Goal: Task Accomplishment & Management: Use online tool/utility

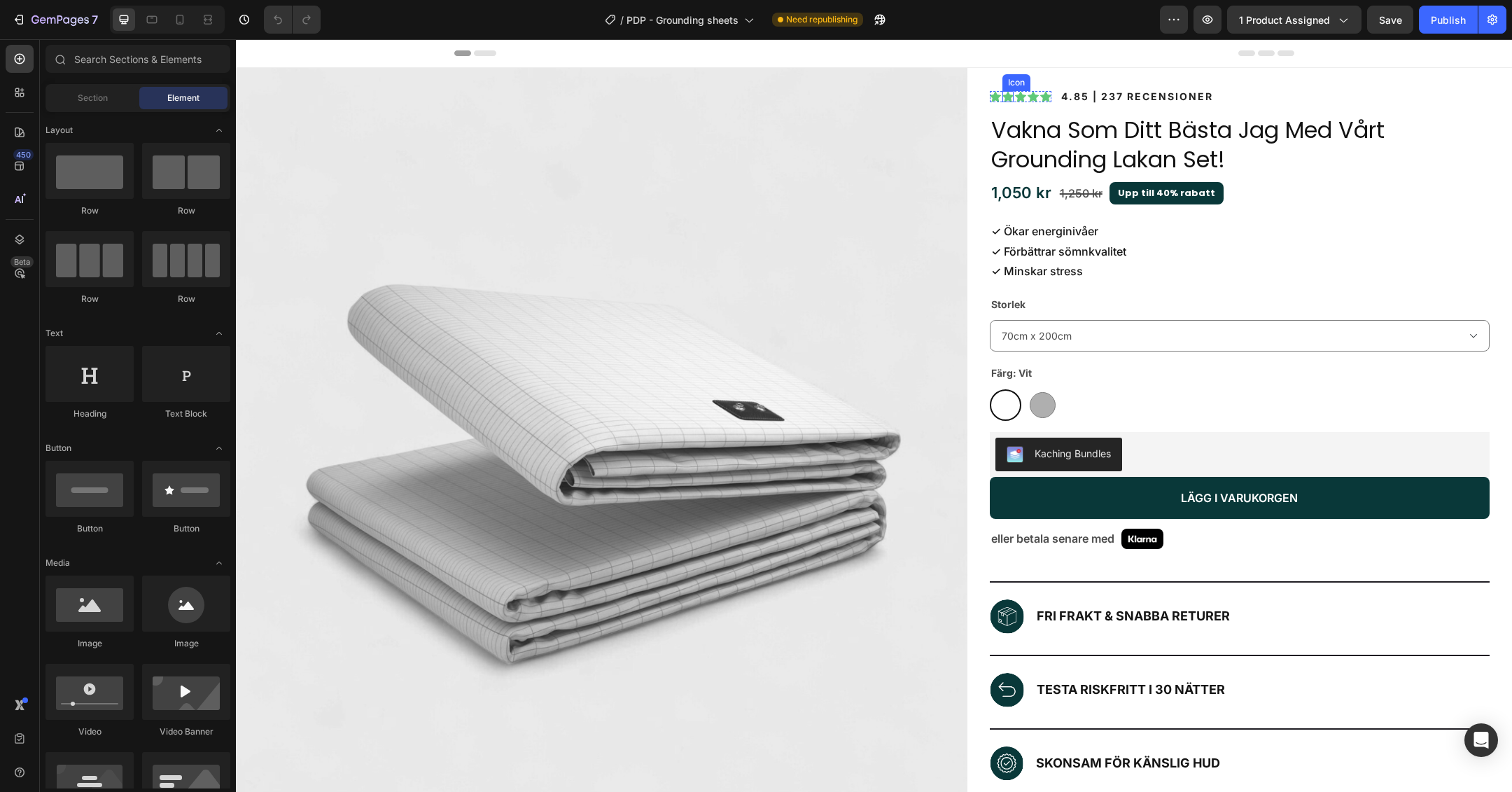
click at [1003, 96] on icon at bounding box center [1008, 96] width 12 height 11
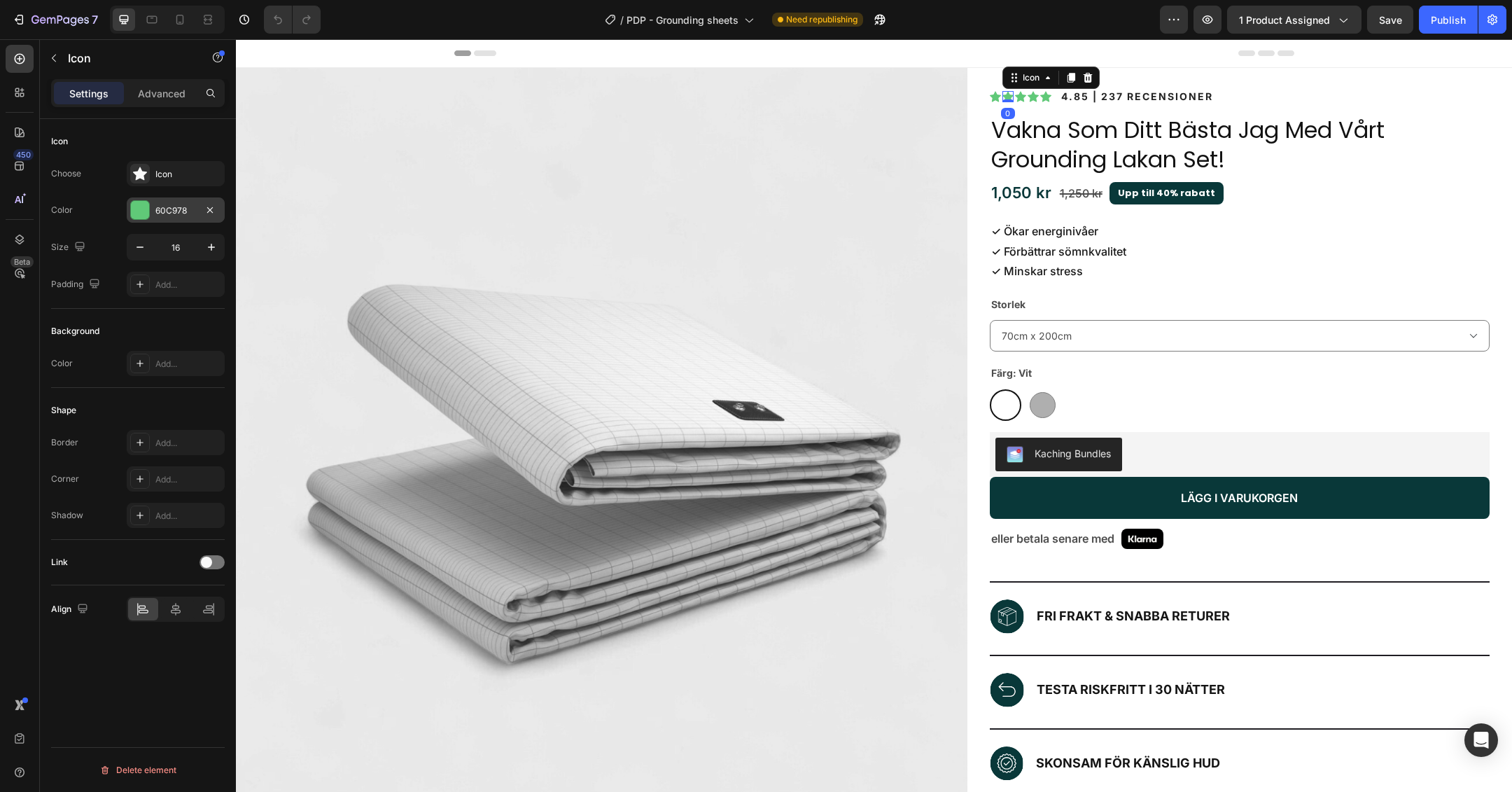
click at [177, 215] on div "60C978" at bounding box center [175, 211] width 41 height 12
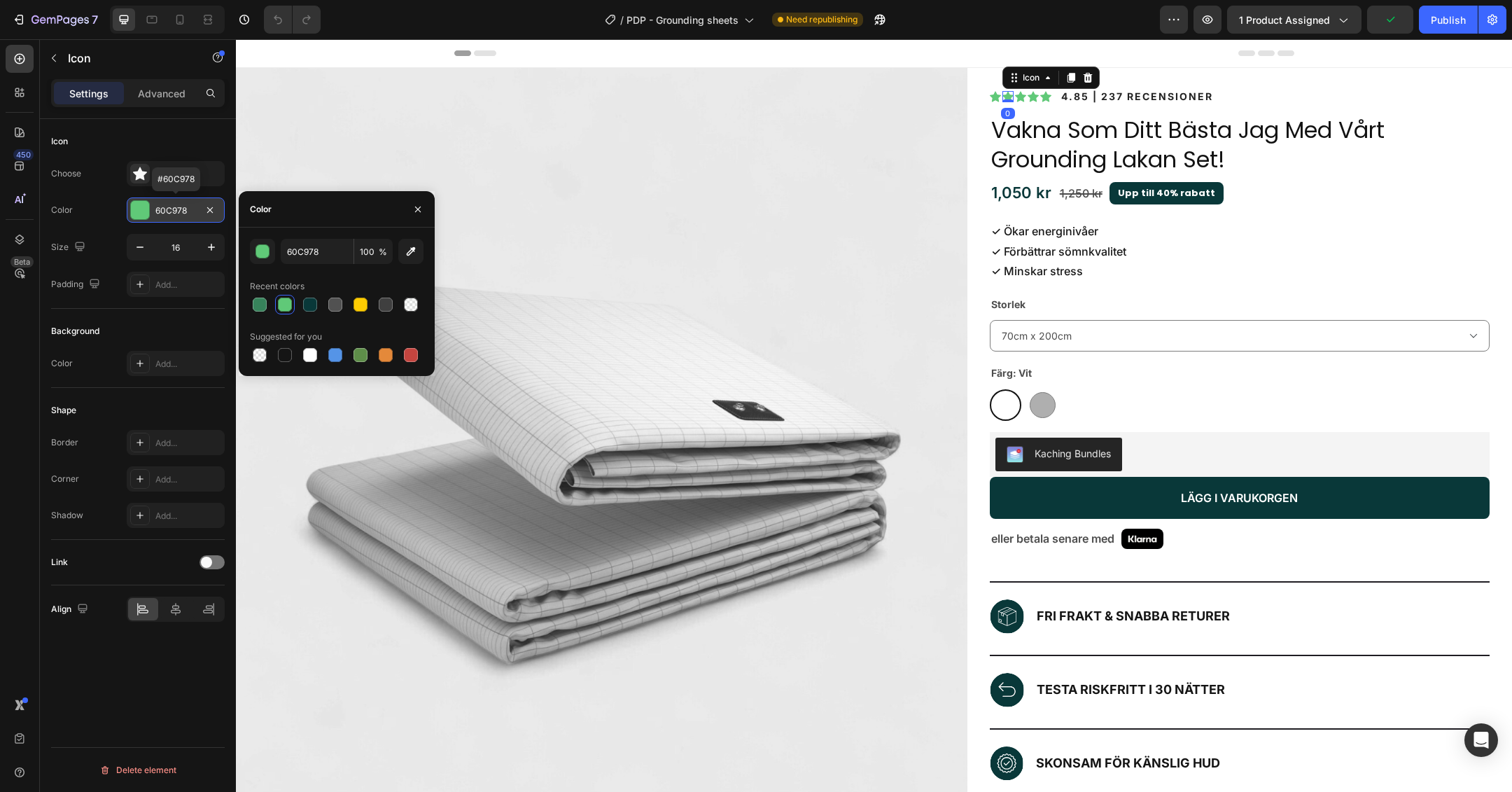
click at [174, 212] on div "60C978" at bounding box center [175, 211] width 41 height 12
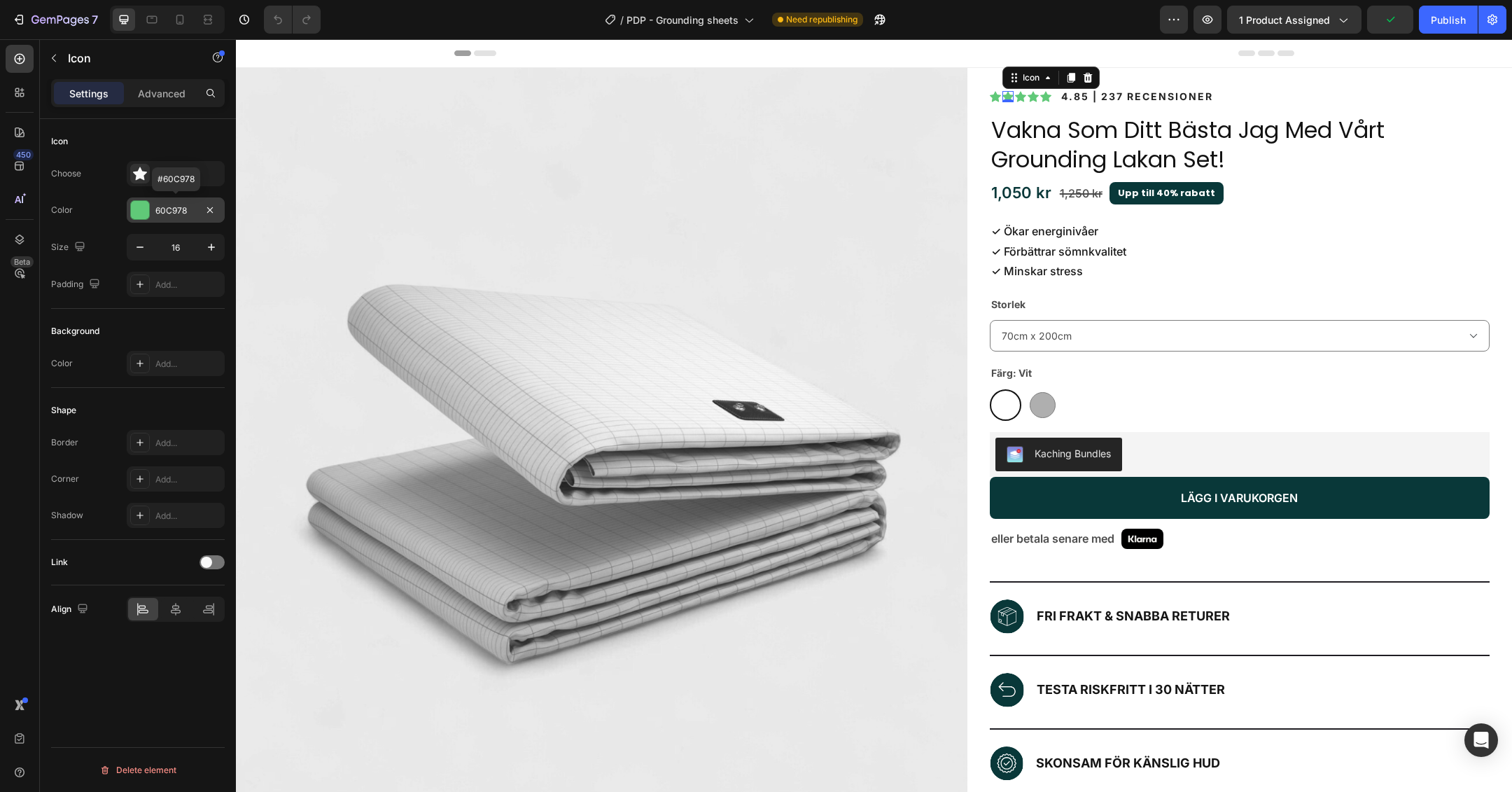
click at [174, 212] on div "60C978" at bounding box center [175, 211] width 41 height 12
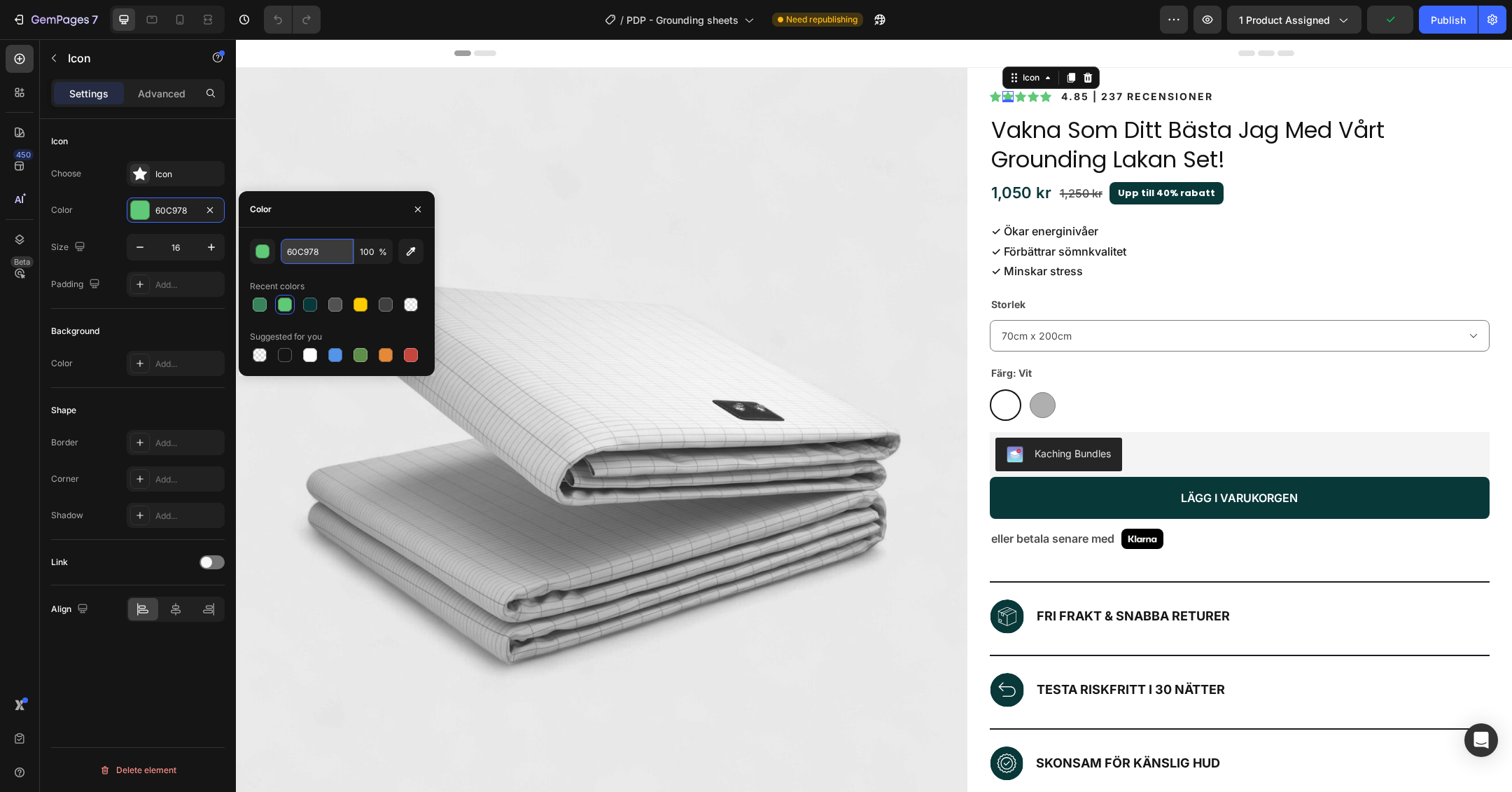
click at [299, 249] on input "60C978" at bounding box center [317, 251] width 73 height 25
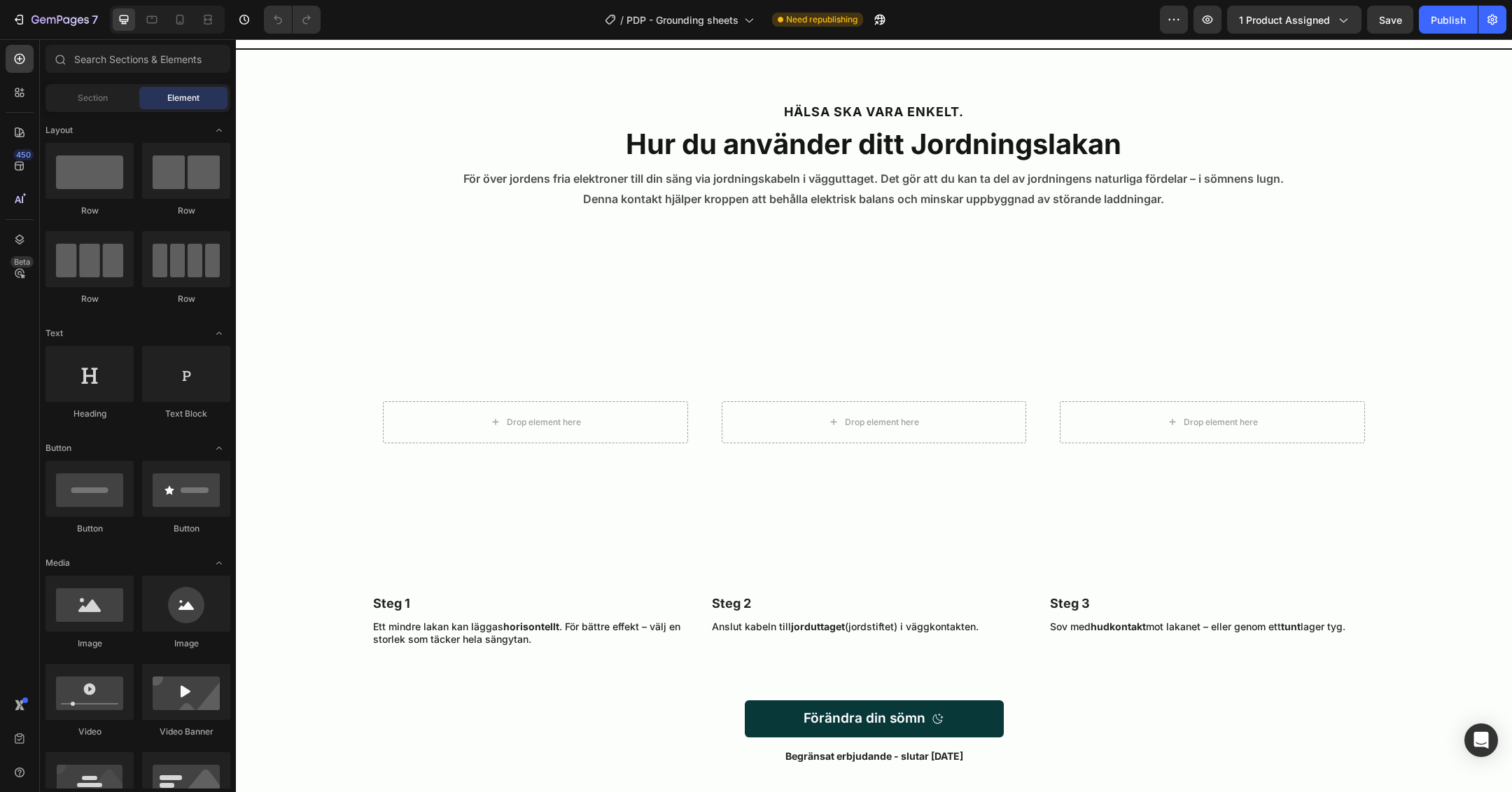
scroll to position [3830, 0]
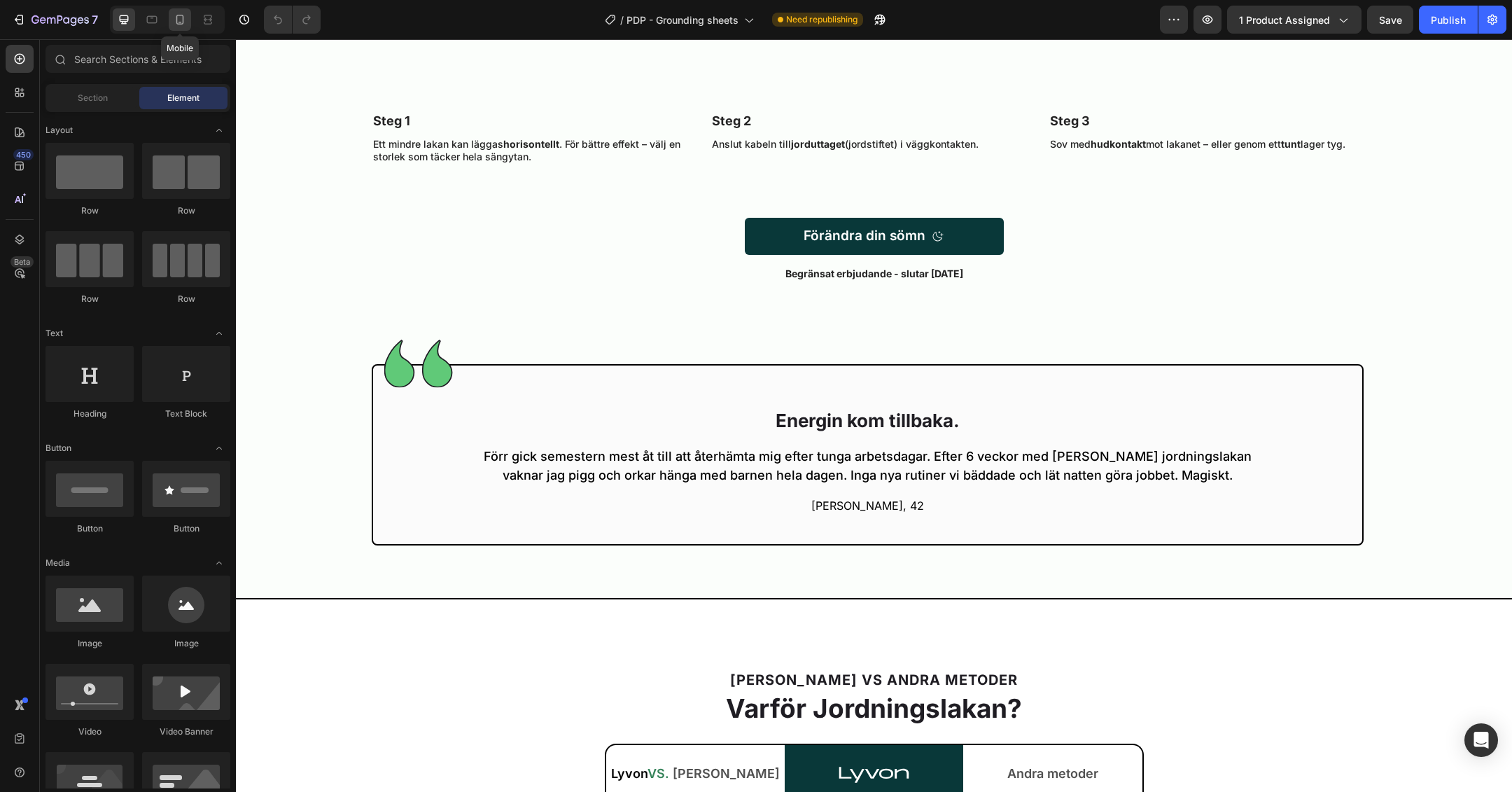
click at [174, 24] on icon at bounding box center [180, 19] width 14 height 14
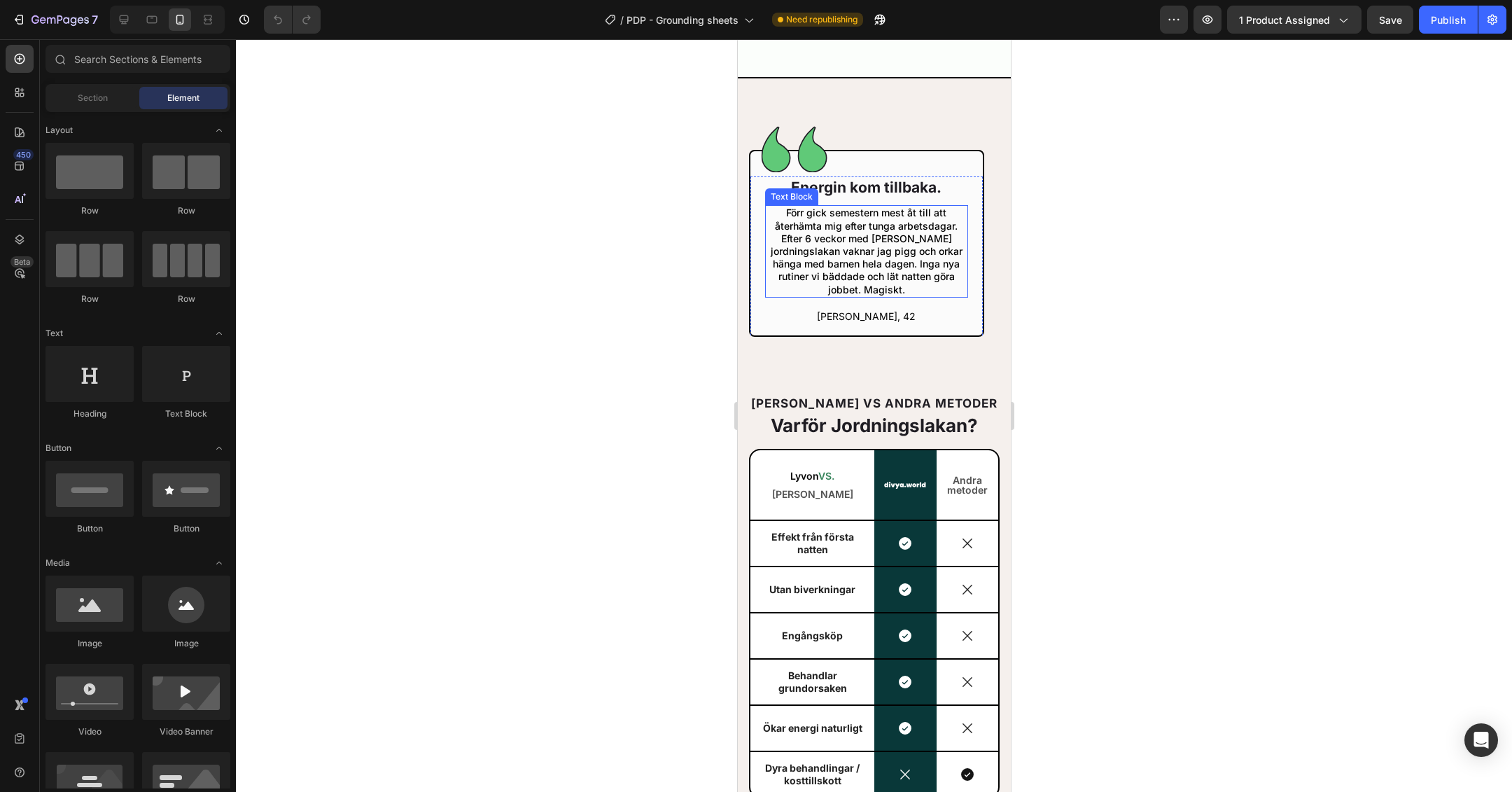
scroll to position [4625, 0]
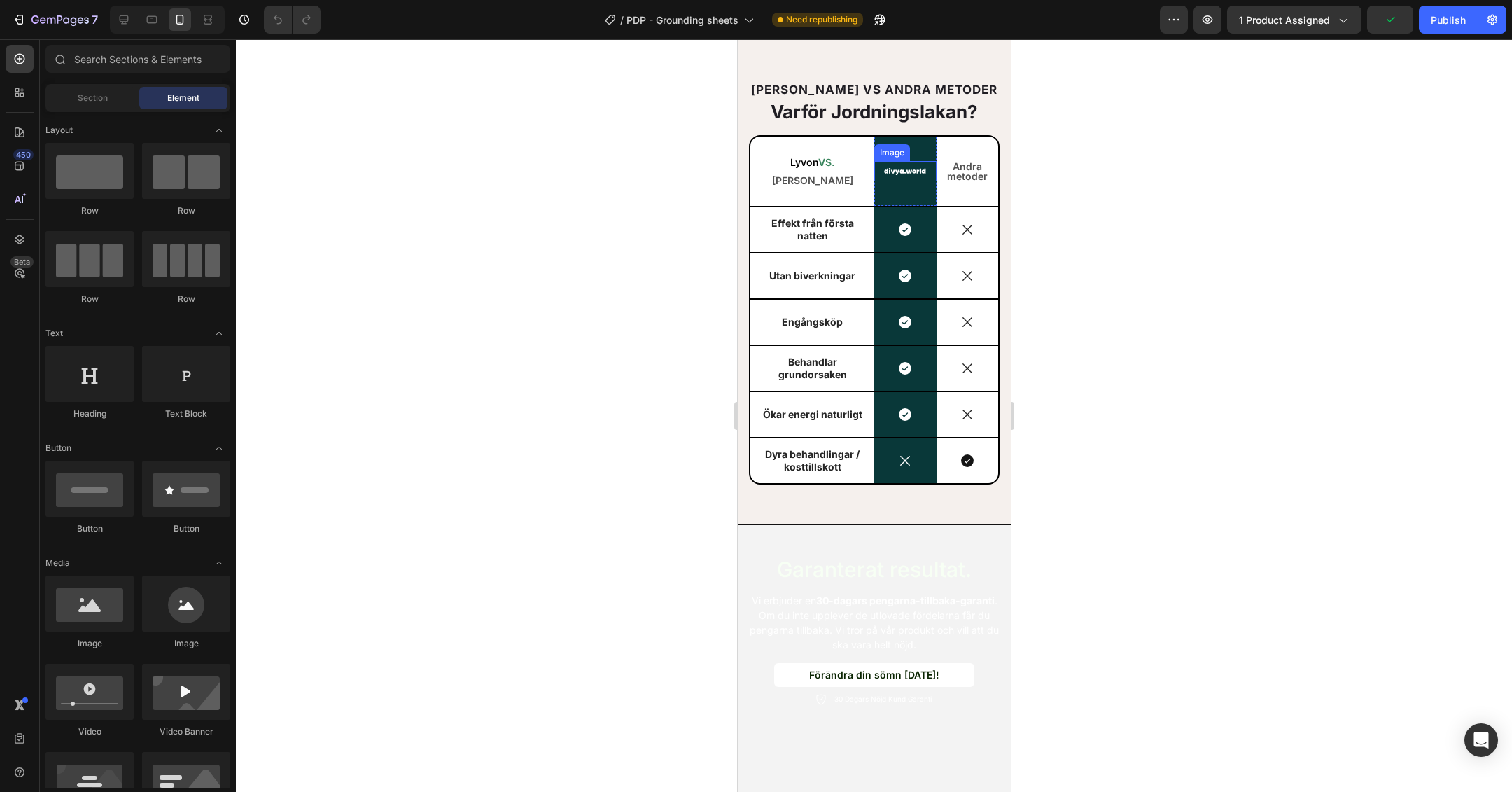
click at [898, 161] on div "Image" at bounding box center [905, 171] width 63 height 20
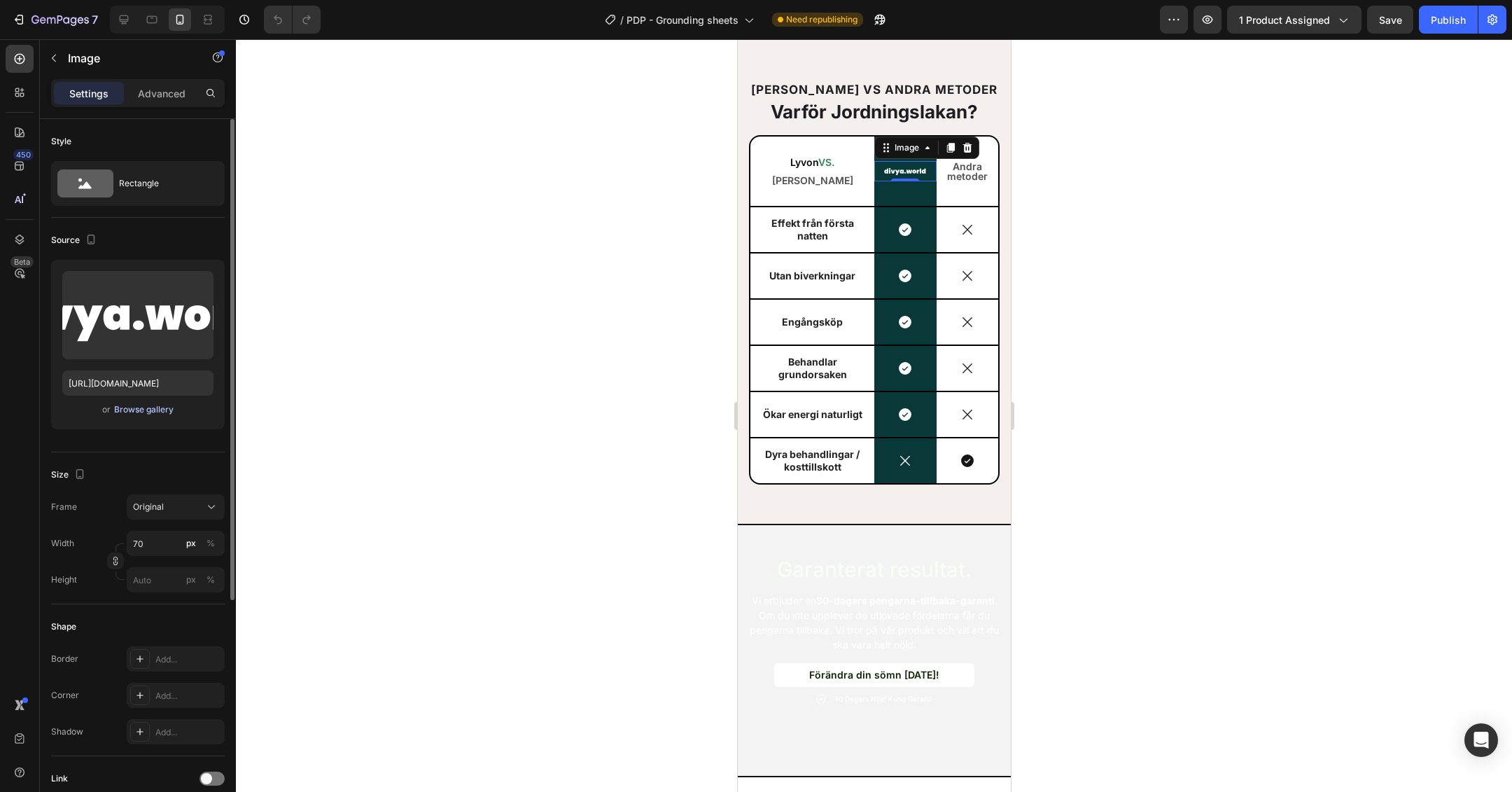
click at [142, 408] on div "Browse gallery" at bounding box center [144, 409] width 59 height 12
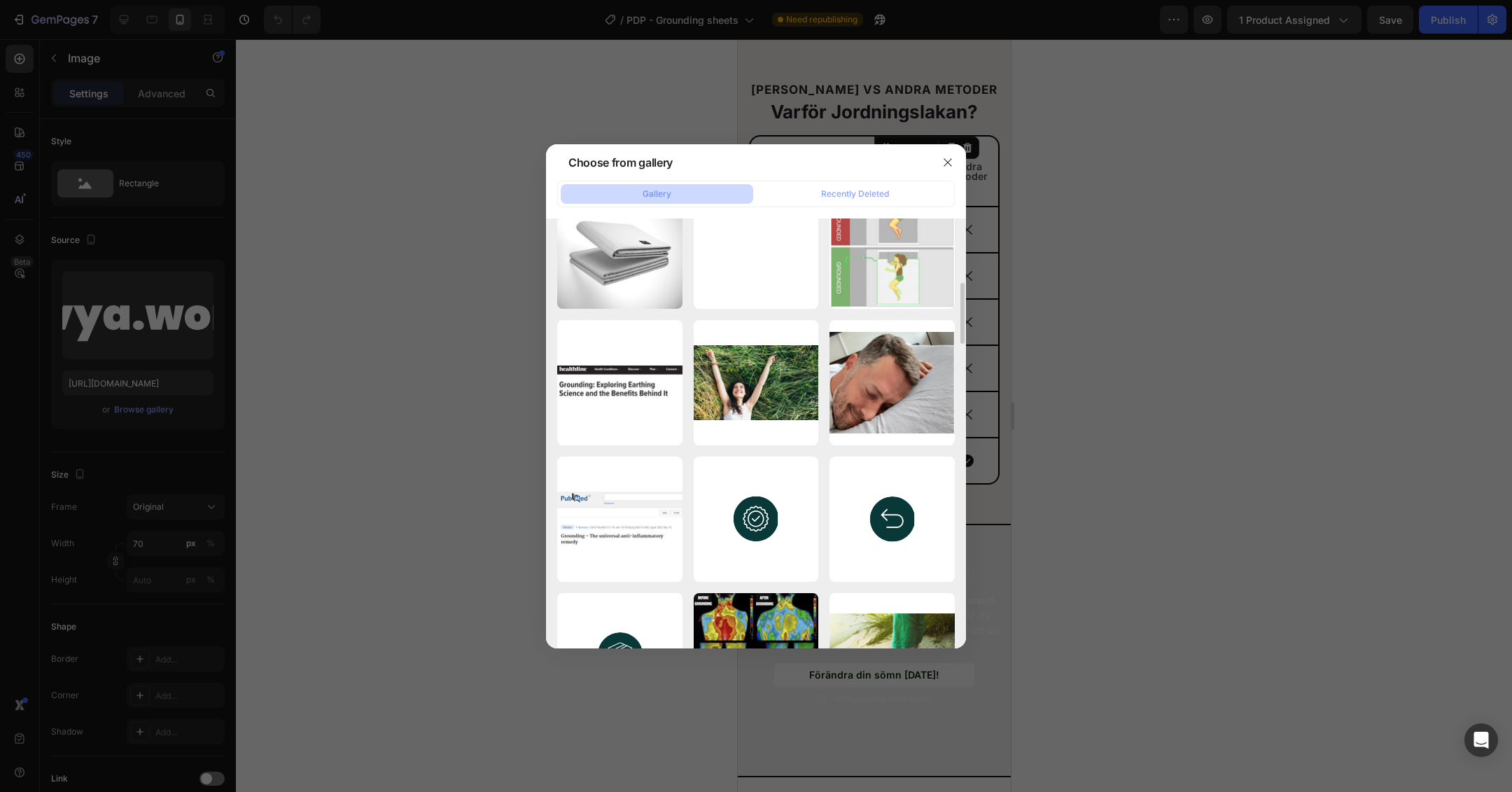
scroll to position [0, 0]
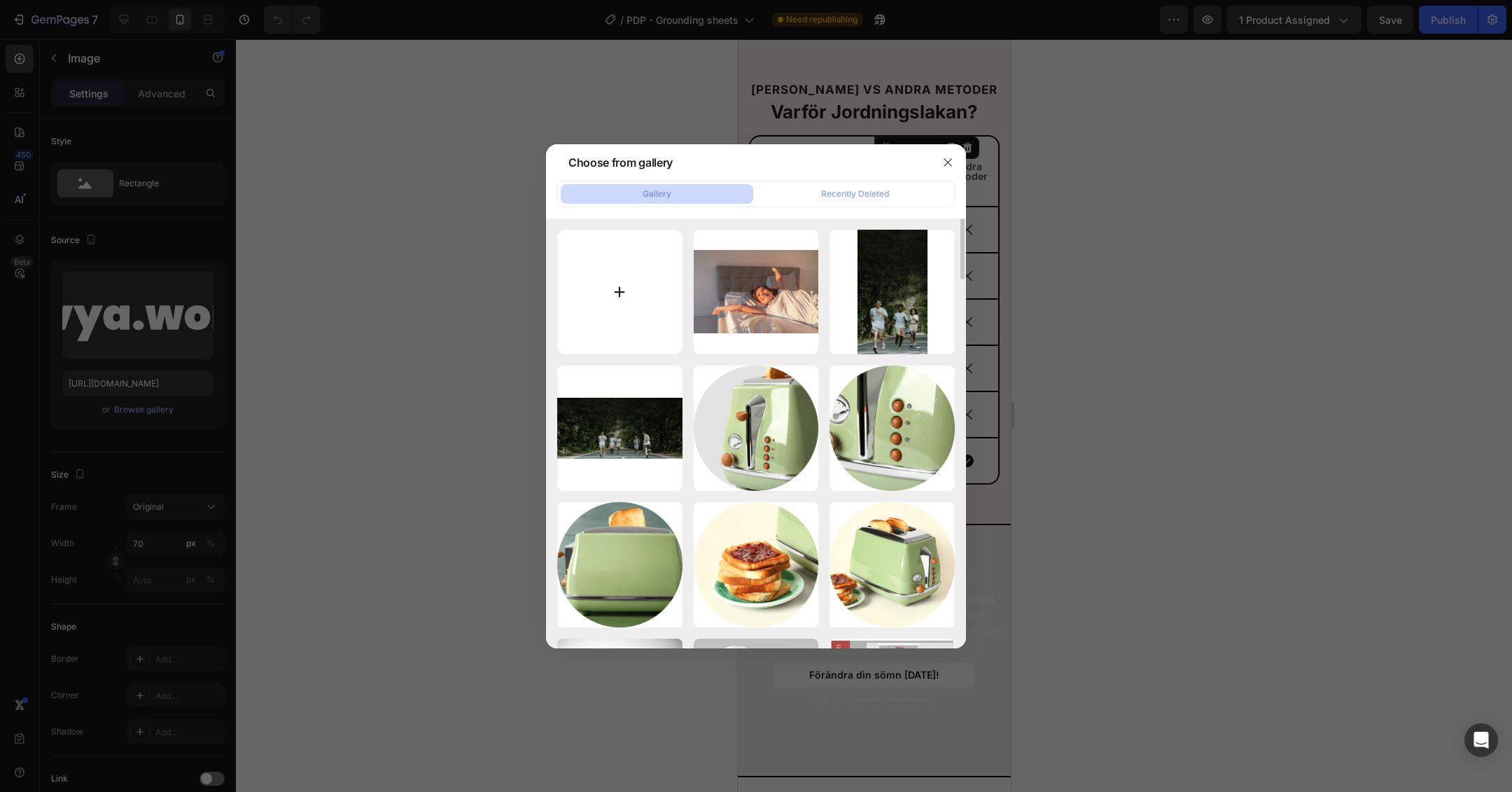
click at [613, 289] on input "file" at bounding box center [620, 292] width 125 height 125
type input "C:\fakepath\Pink Modern Facebook Profile Picture (2).png"
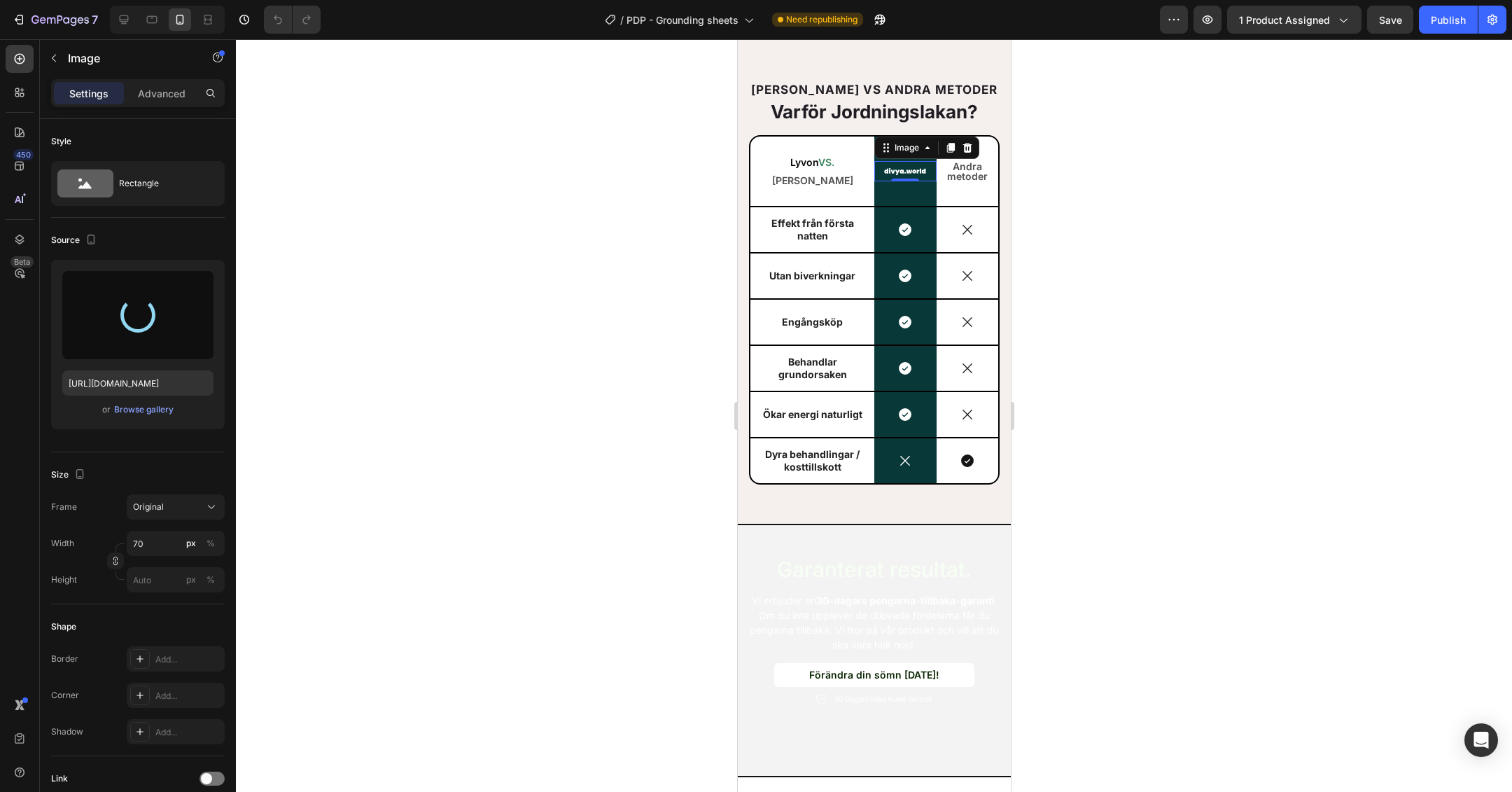
type input "[URL][DOMAIN_NAME]"
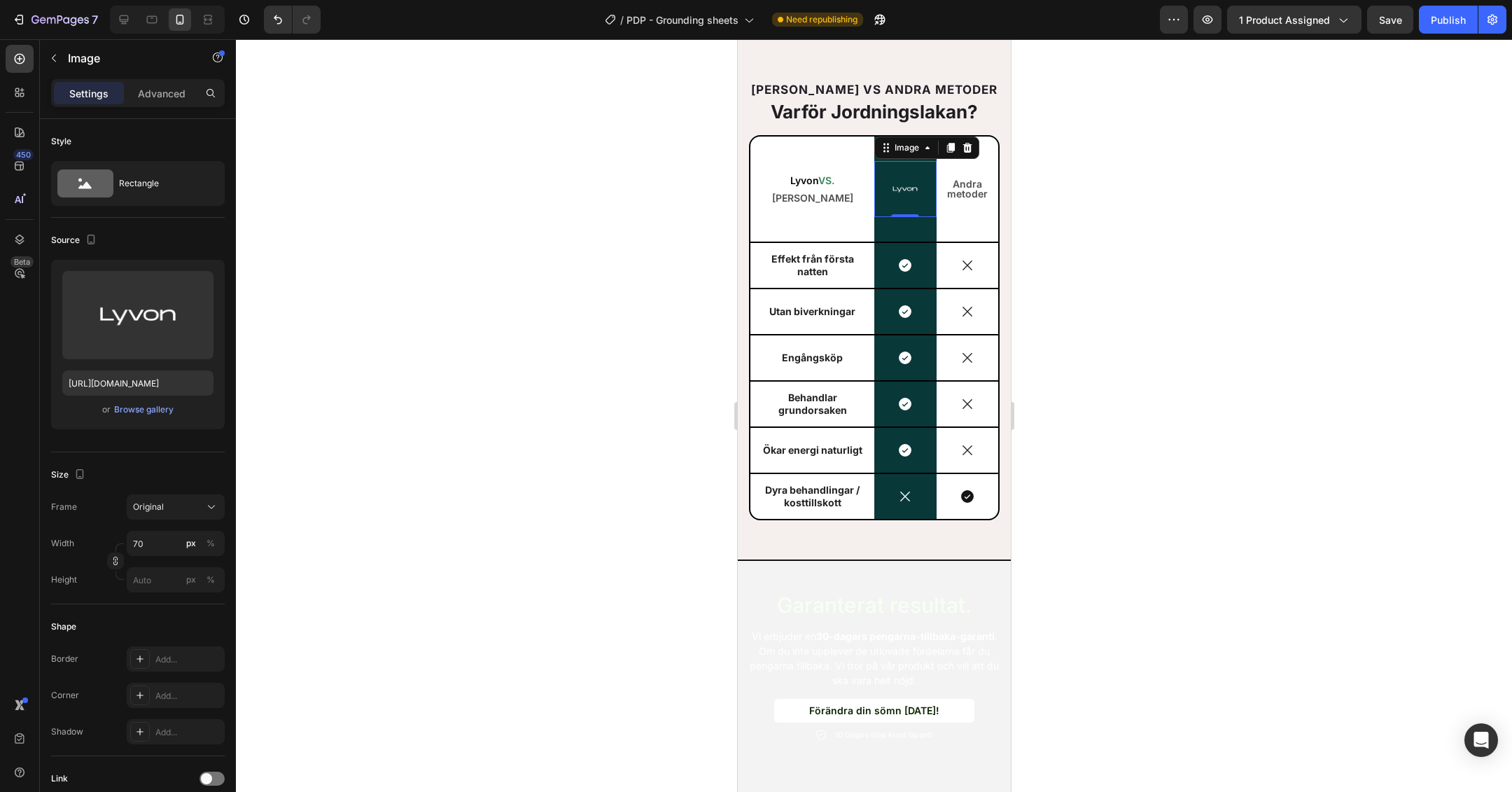
click at [1175, 289] on div at bounding box center [874, 415] width 1276 height 753
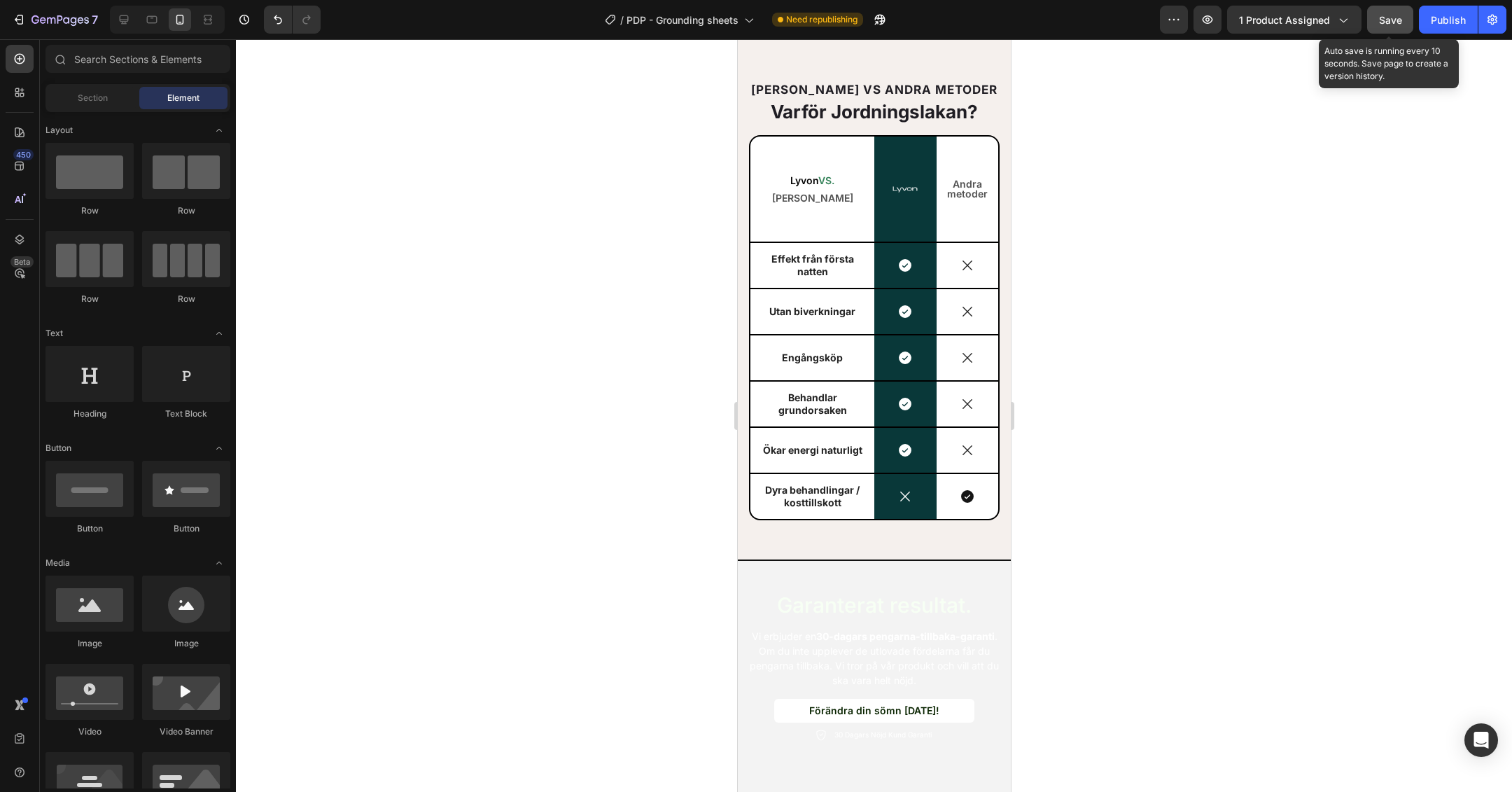
click at [1377, 21] on button "Save" at bounding box center [1390, 19] width 46 height 28
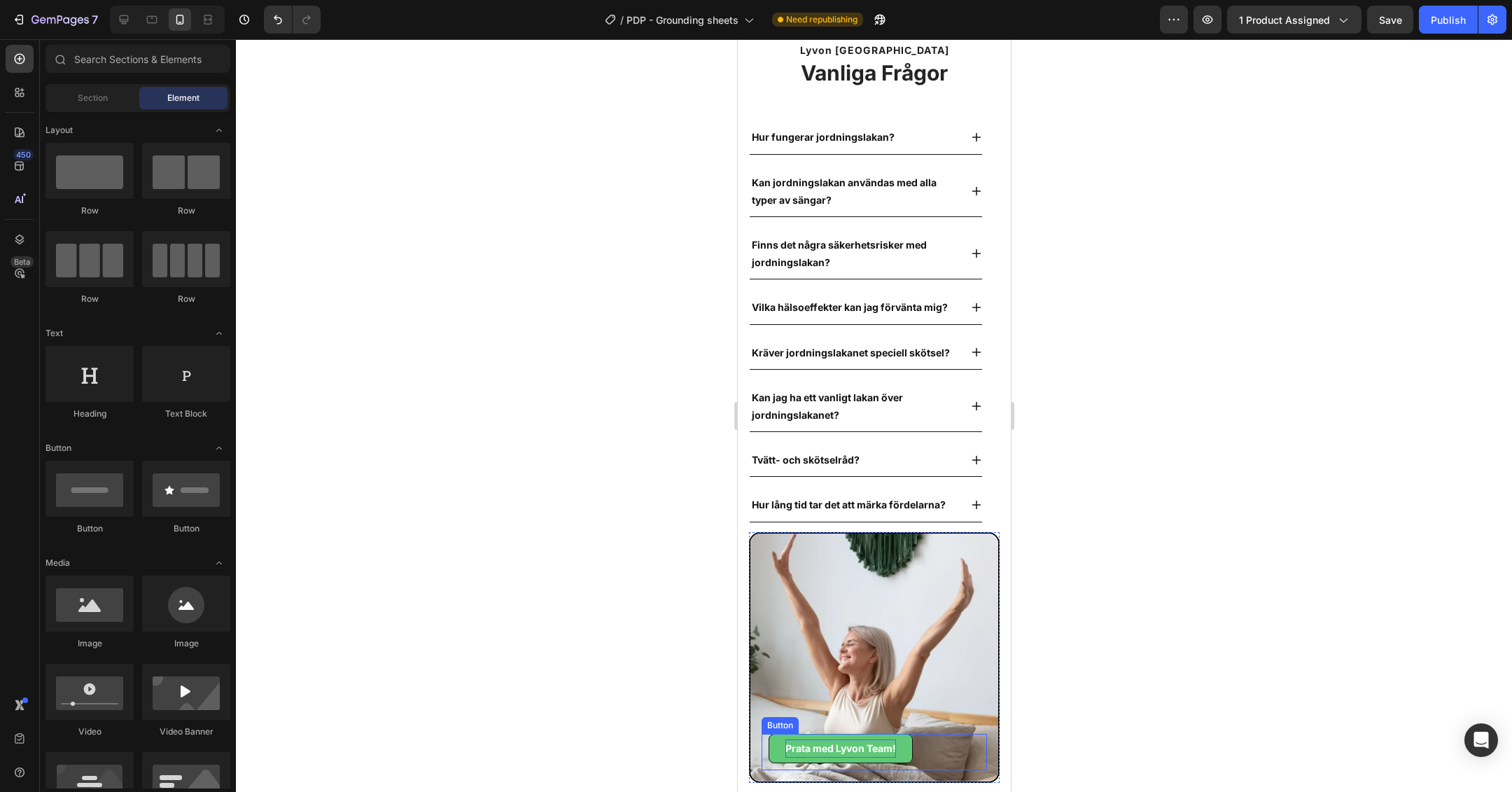
scroll to position [5099, 0]
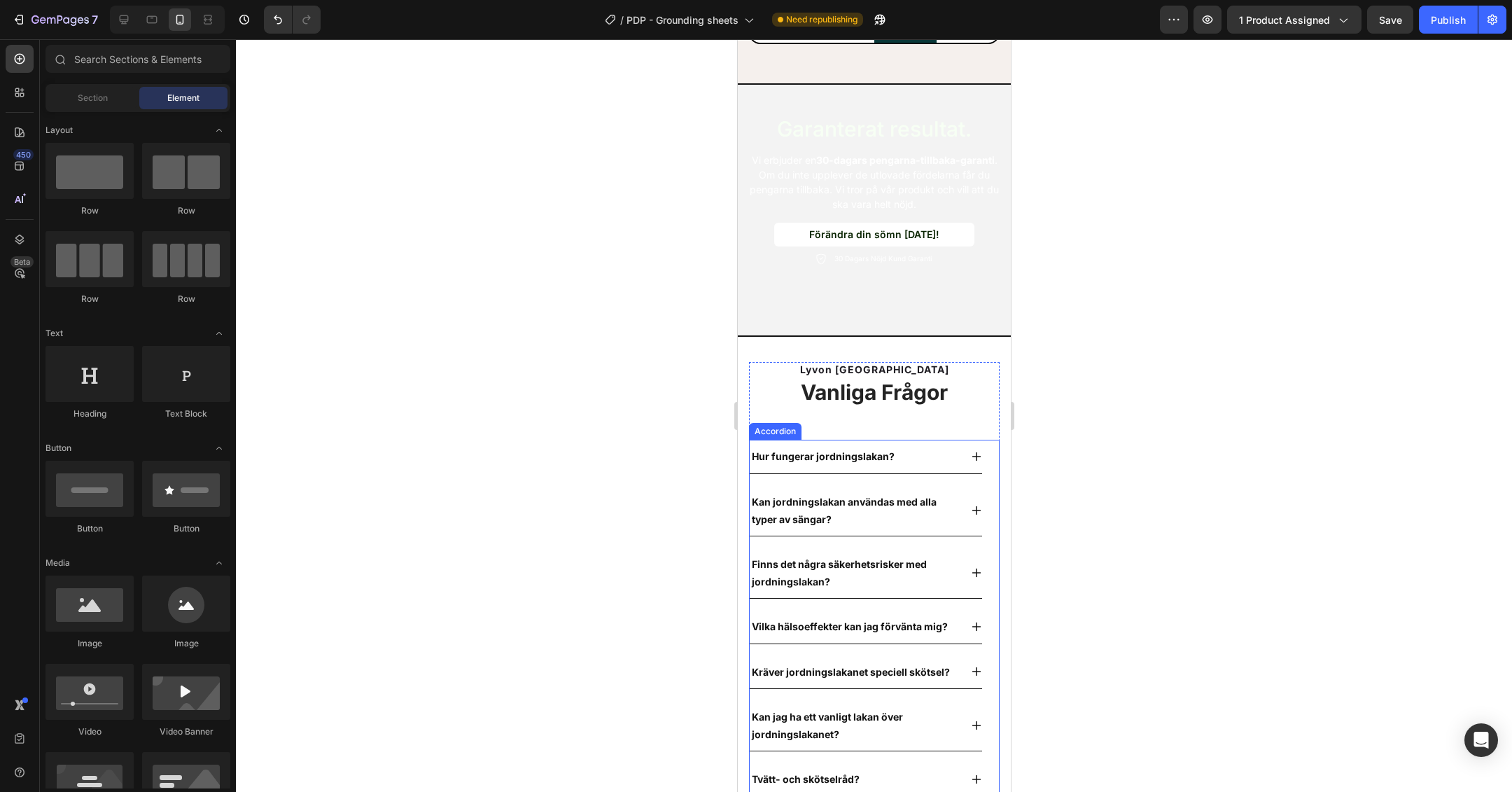
click at [967, 689] on div "Hur fungerar jordningslakan? Kan jordningslakan användas med alla typer av säng…" at bounding box center [873, 641] width 251 height 401
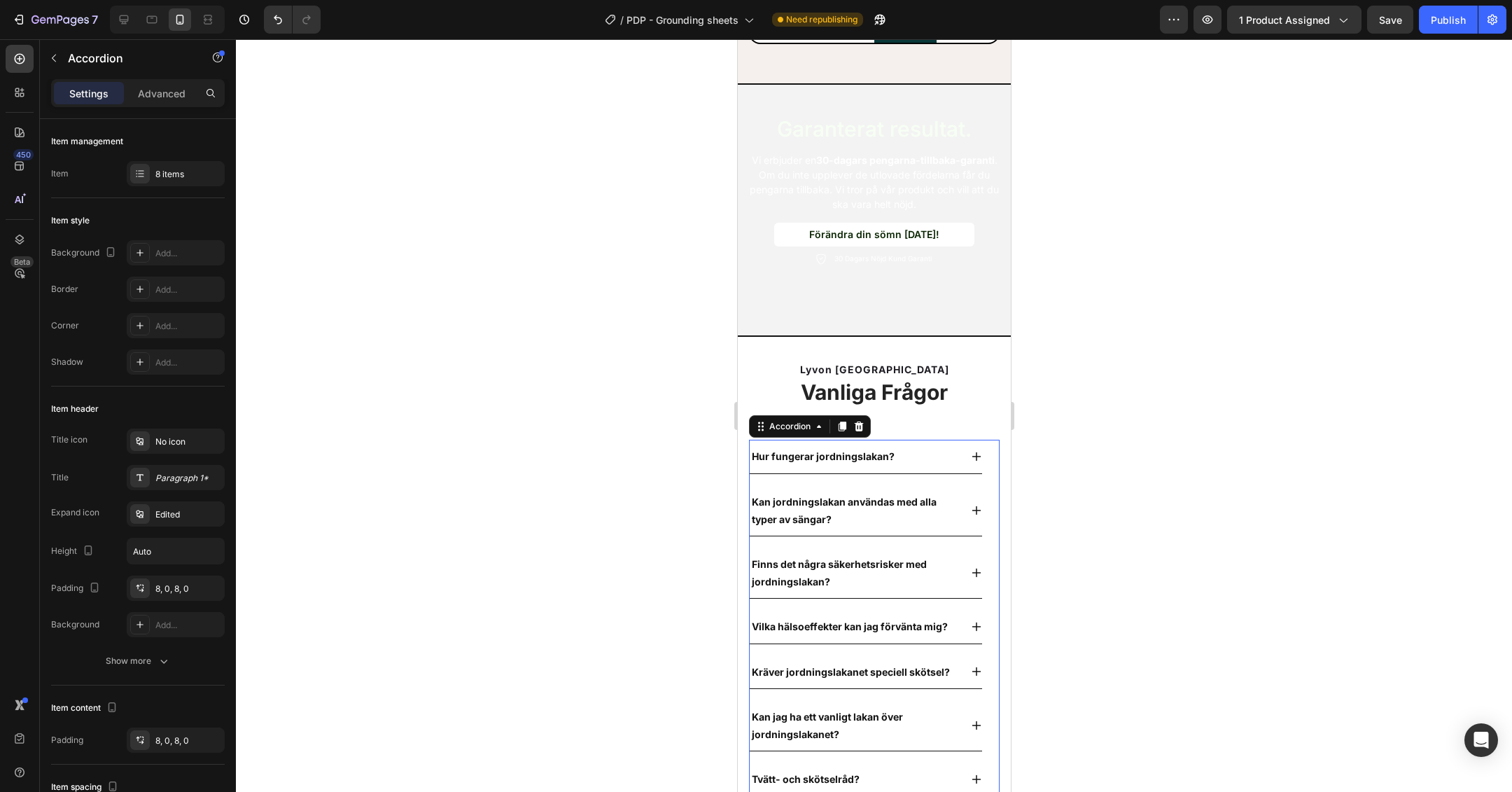
click at [970, 669] on icon at bounding box center [976, 671] width 12 height 12
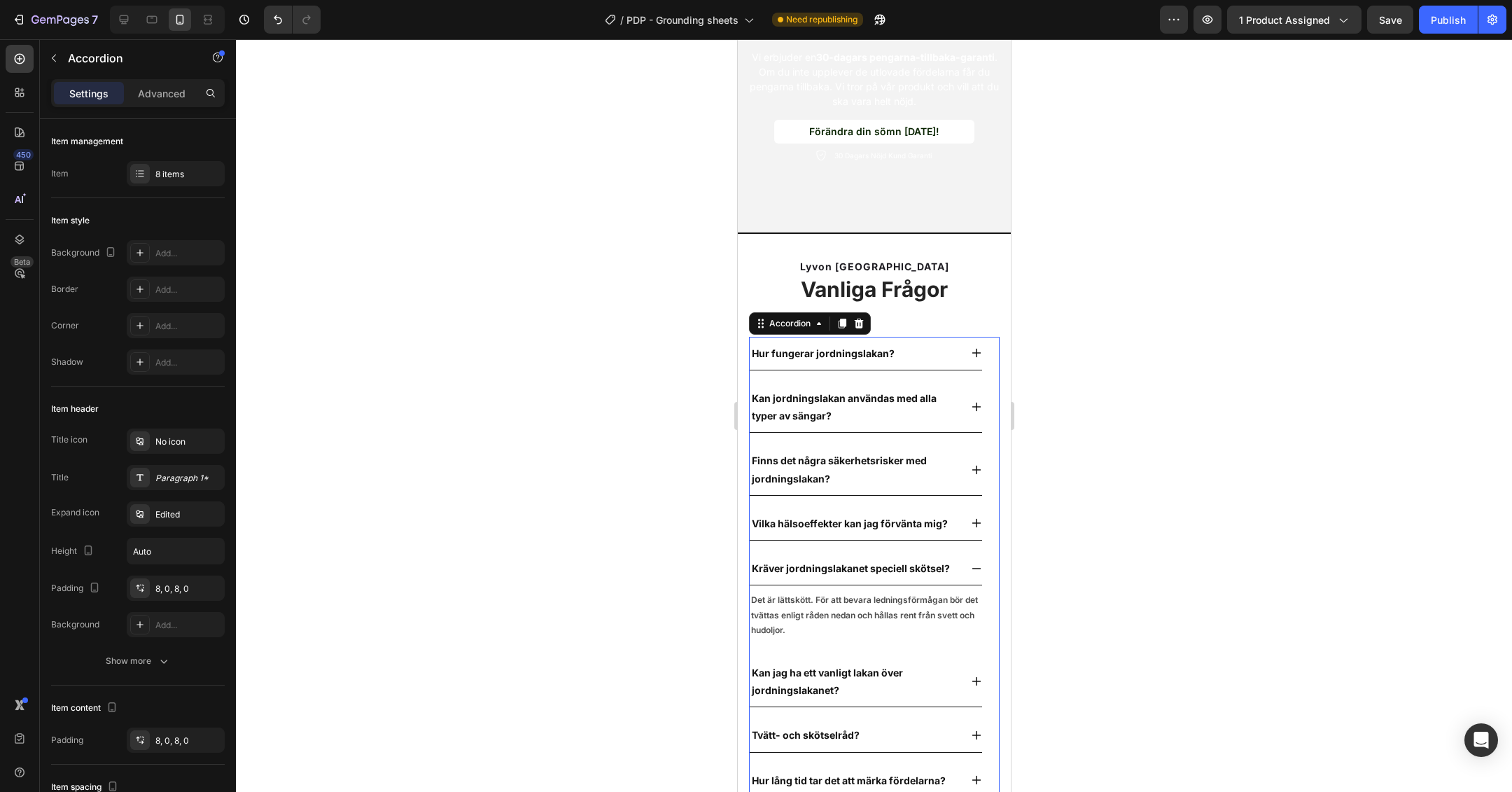
scroll to position [5348, 0]
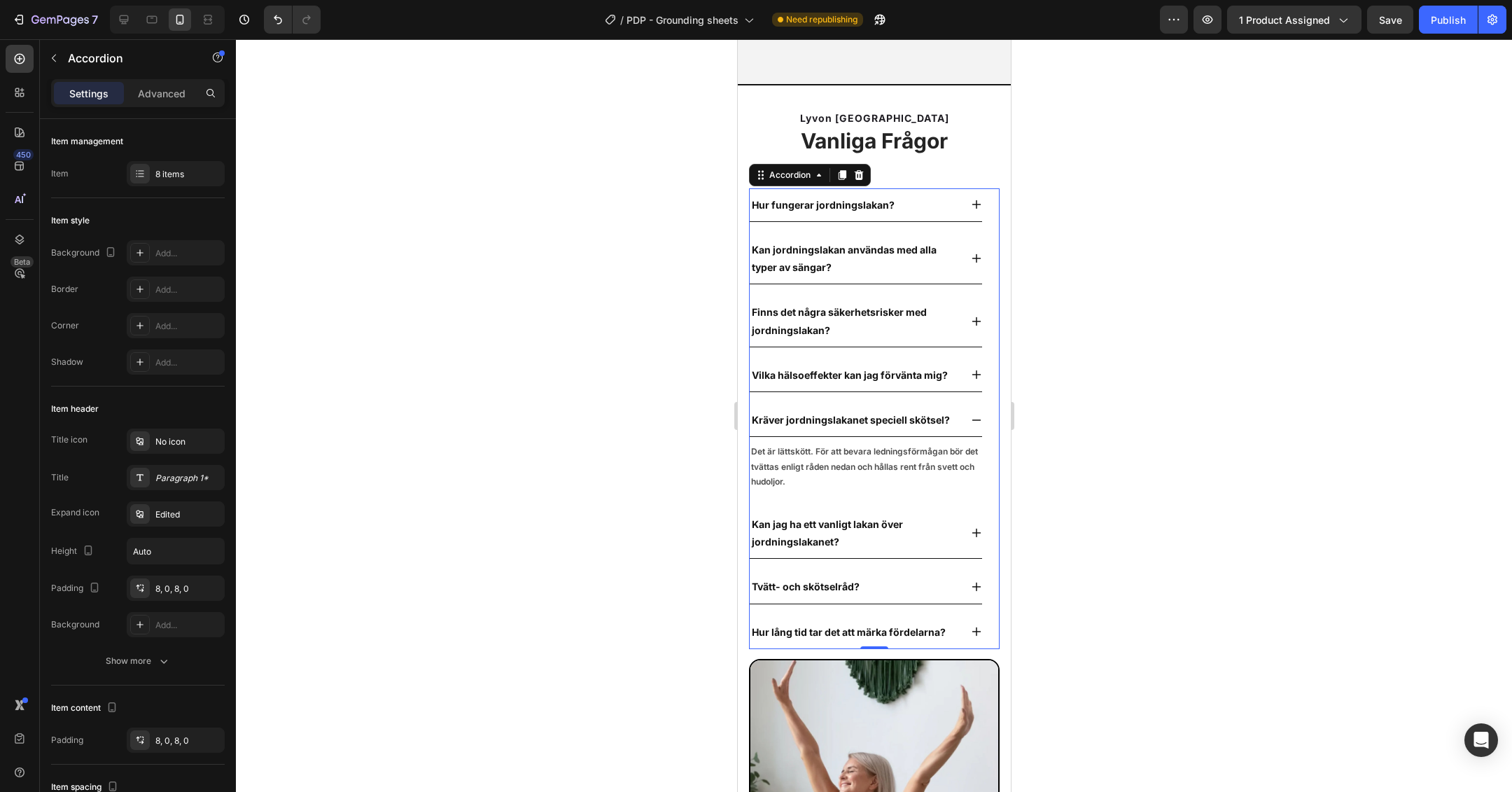
click at [953, 601] on div "Tvätt- och skötselråd?" at bounding box center [864, 587] width 232 height 34
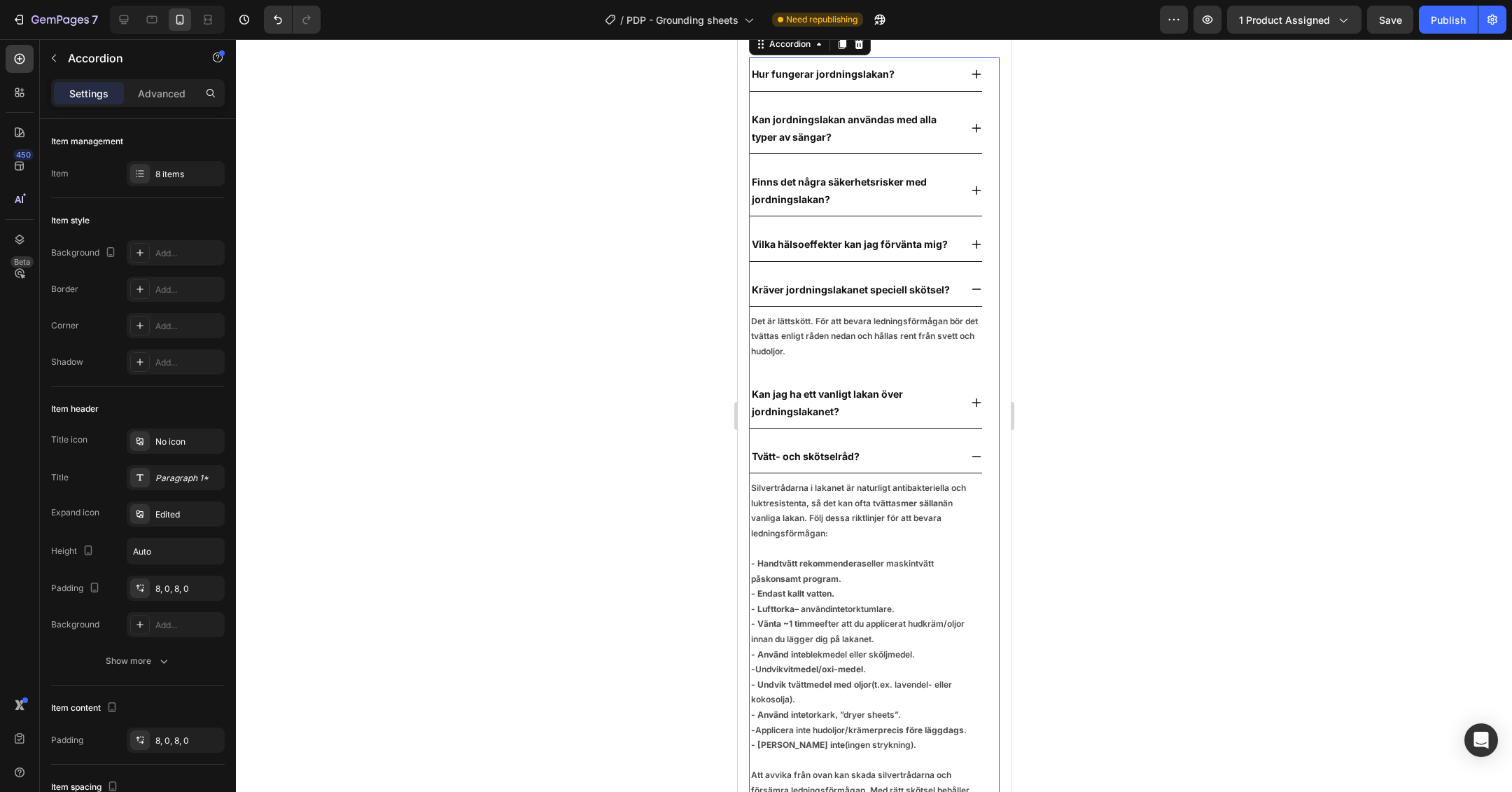
scroll to position [5674, 0]
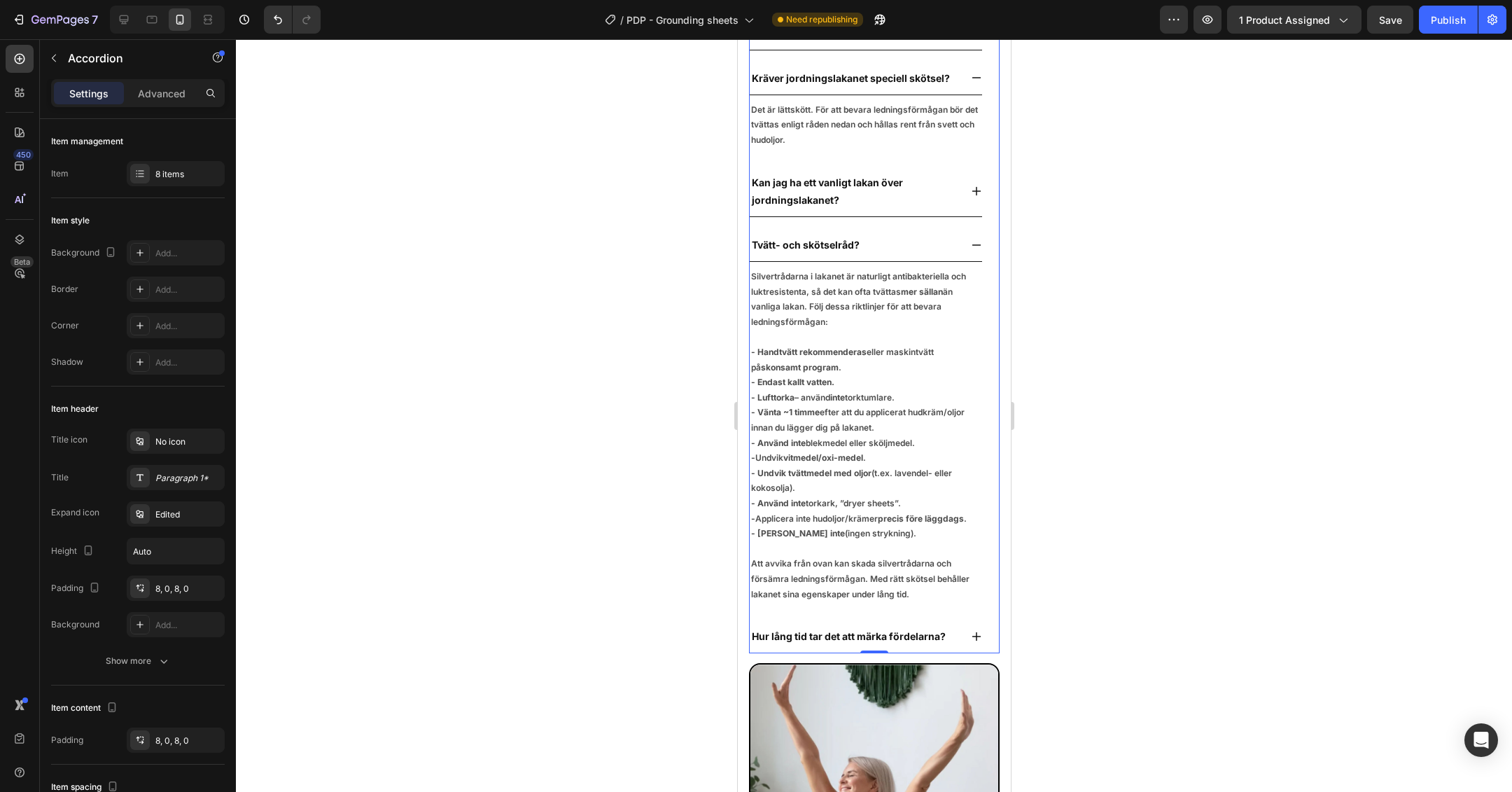
click at [952, 653] on div "Hur lång tid tar det att märka fördelarna?" at bounding box center [864, 637] width 232 height 34
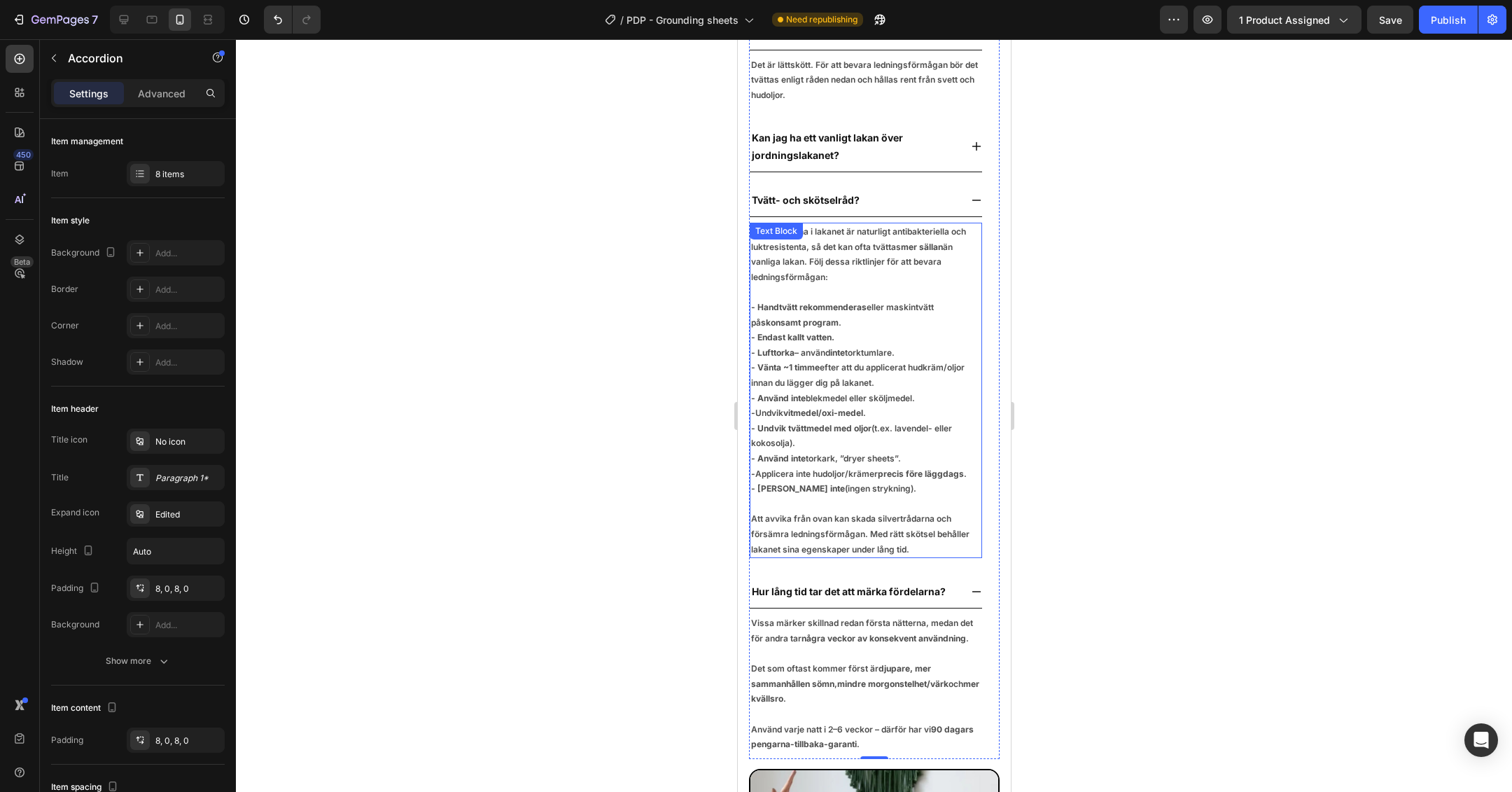
scroll to position [5826, 0]
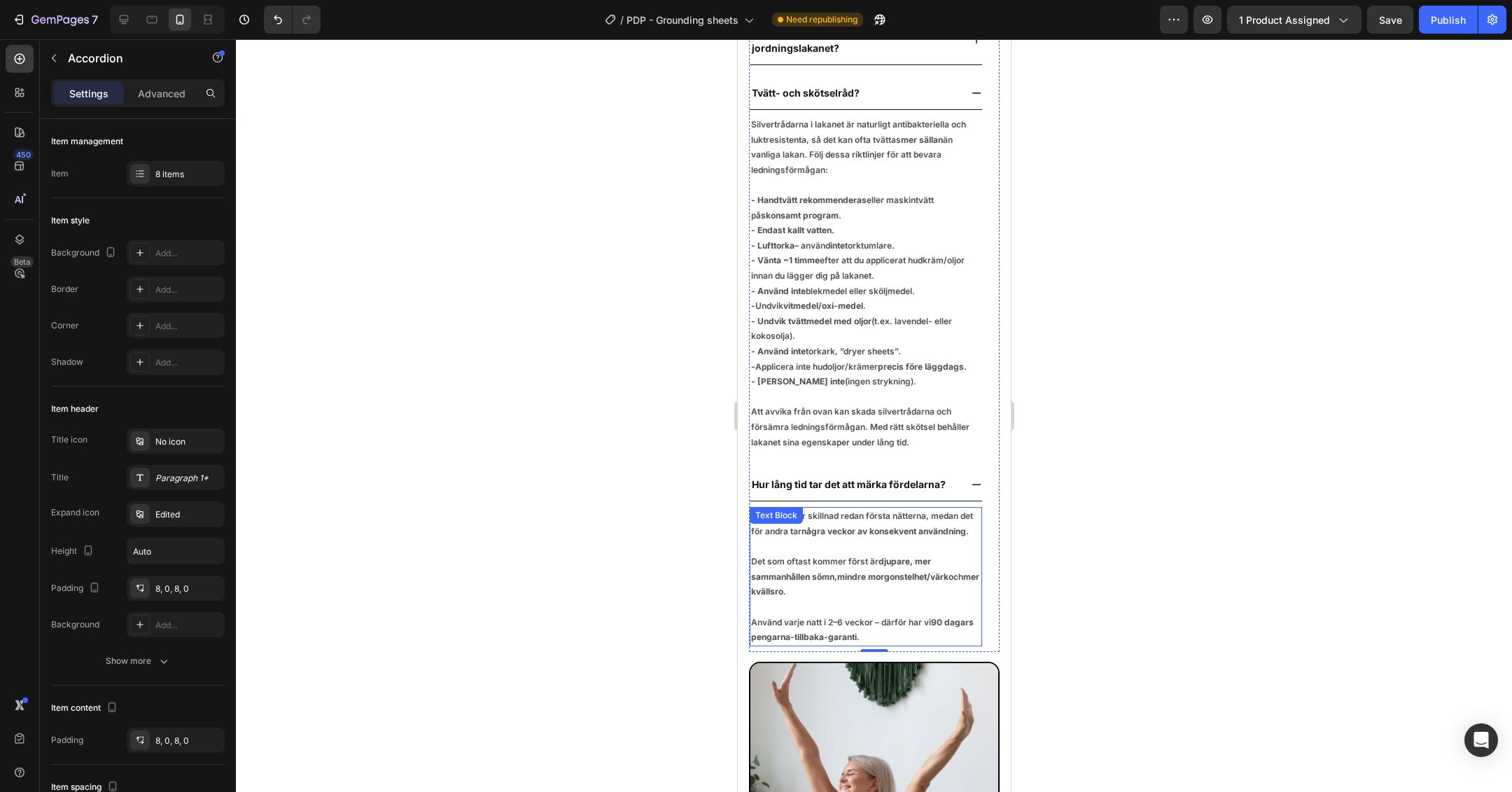
click at [941, 645] on p "Använd varje natt i 2–6 veckor – därför har vi 90 dagars pengarna-tillbaka-gara…" at bounding box center [864, 629] width 229 height 30
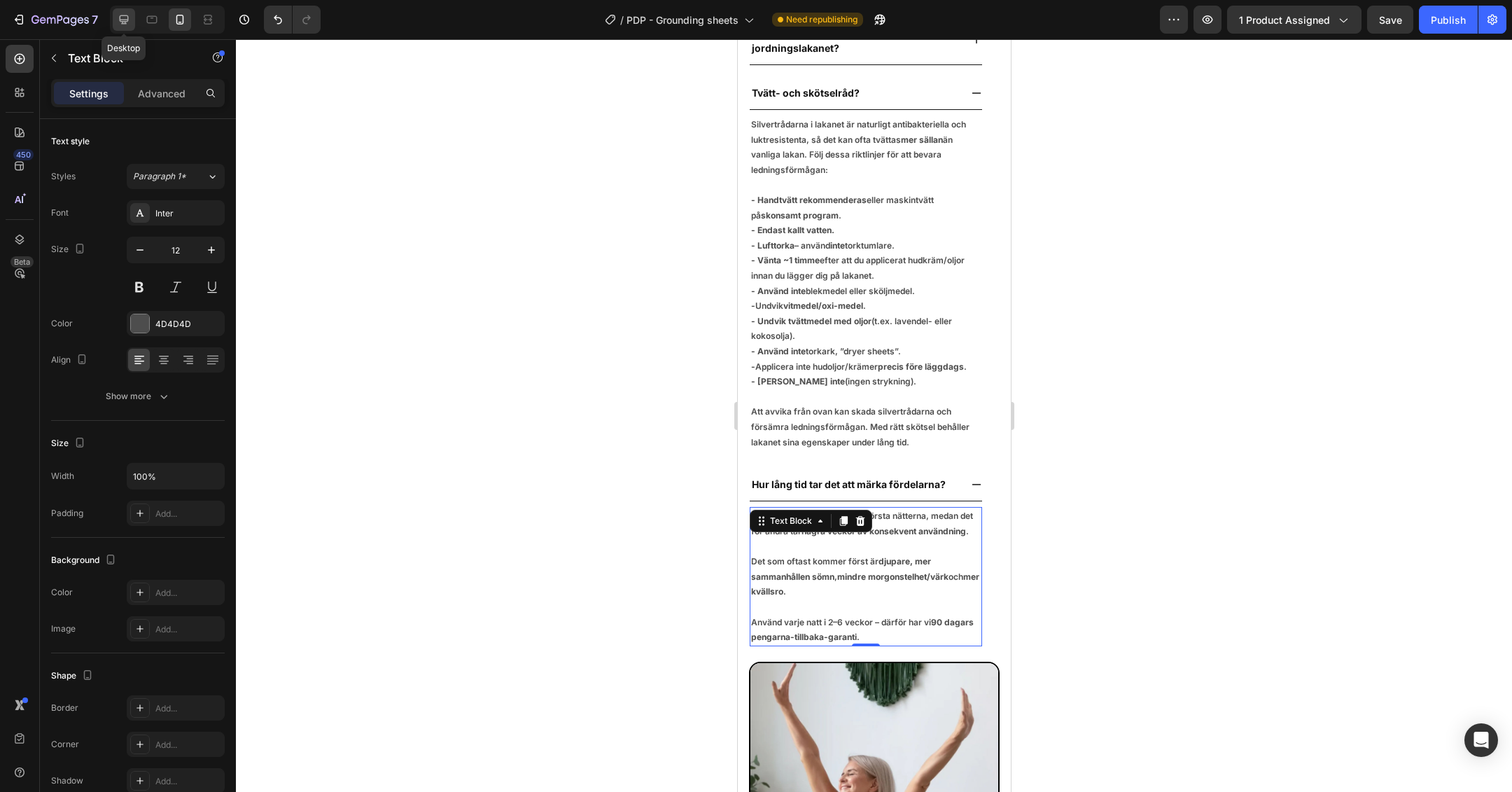
click at [127, 27] on div at bounding box center [123, 19] width 22 height 22
type input "16"
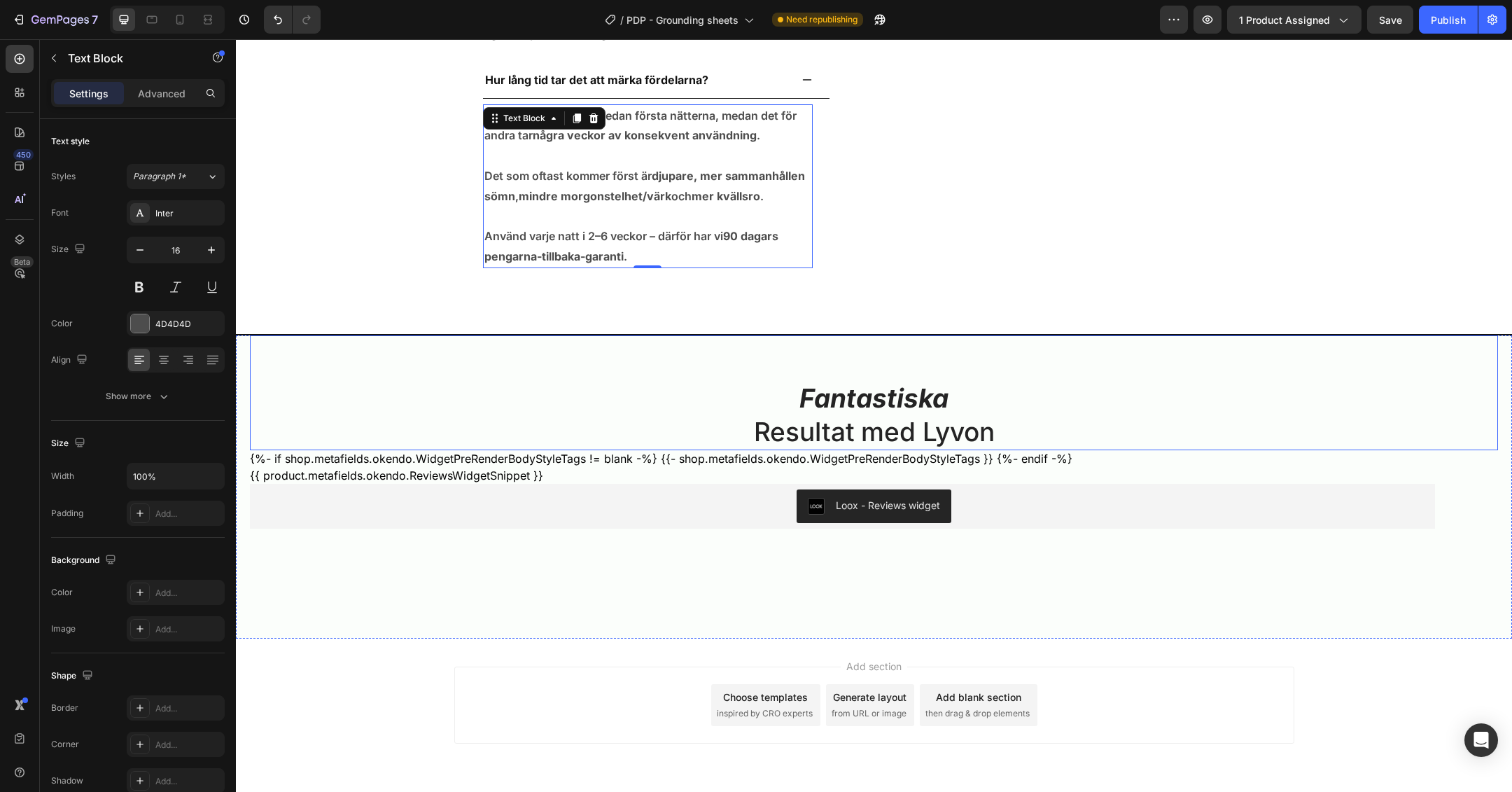
scroll to position [6371, 0]
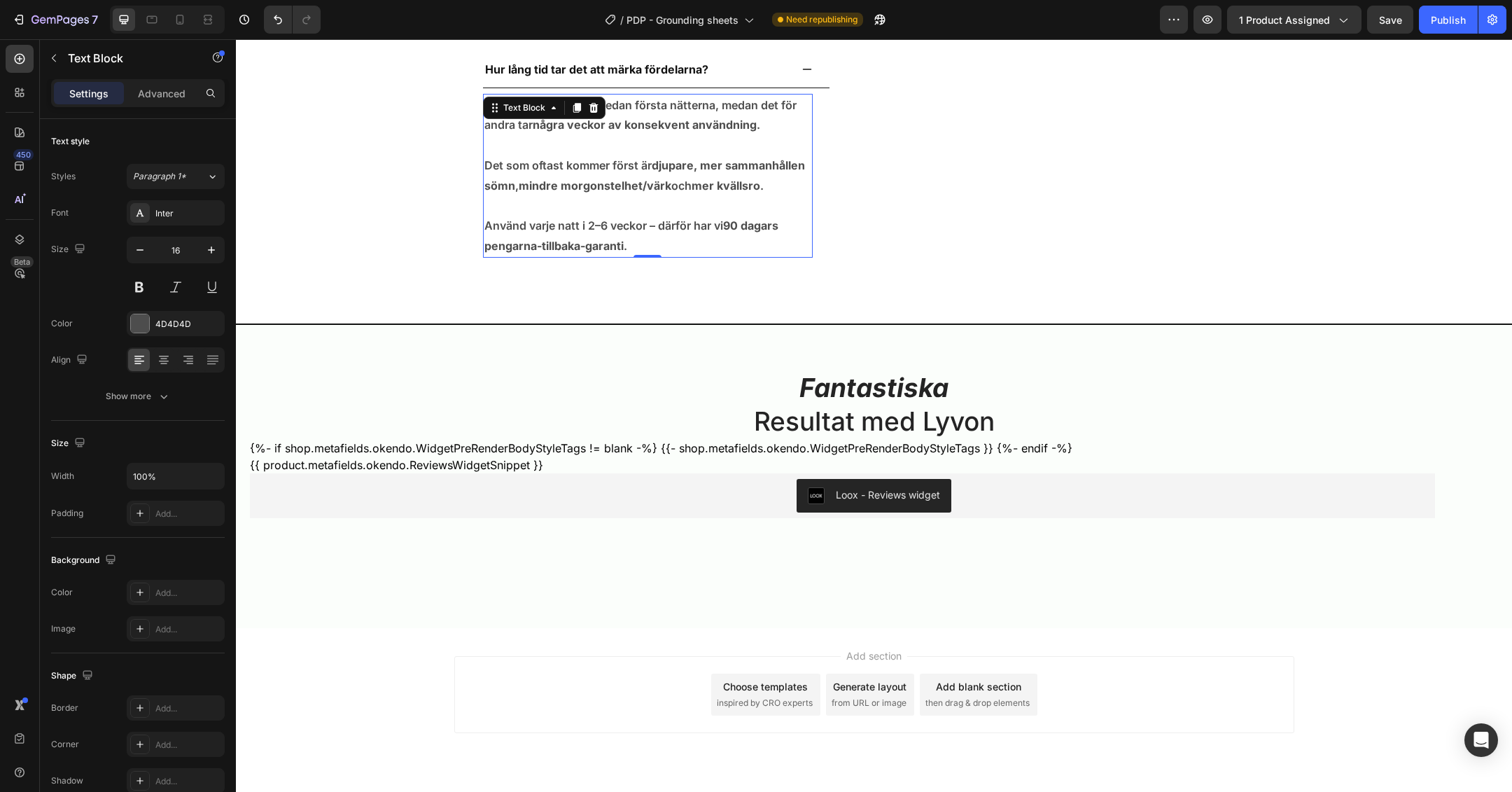
click at [727, 218] on strong "90 dagars pengarna-tillbaka-garanti" at bounding box center [631, 235] width 294 height 34
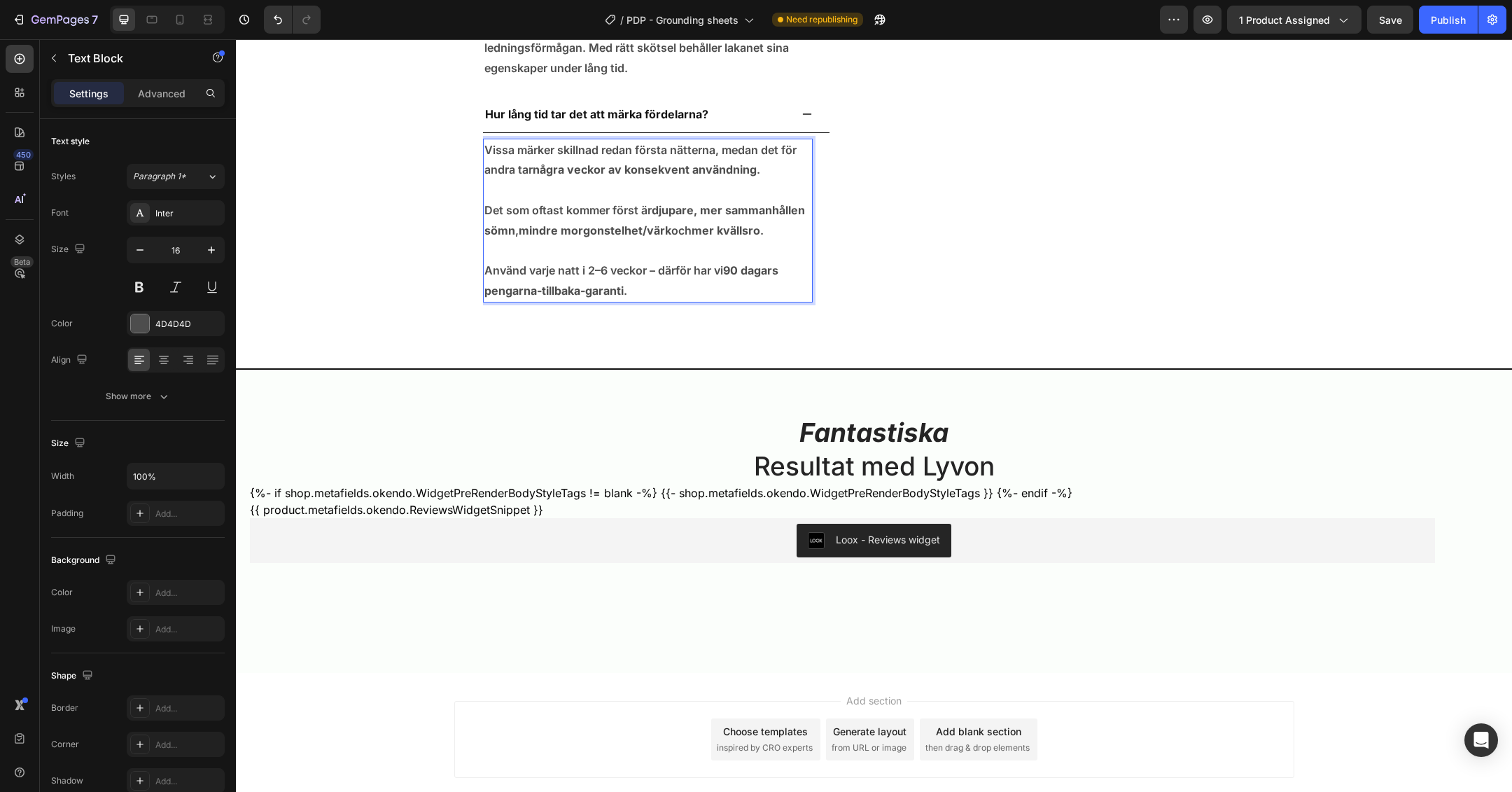
click at [729, 229] on strong "mer kvällsro" at bounding box center [726, 230] width 69 height 14
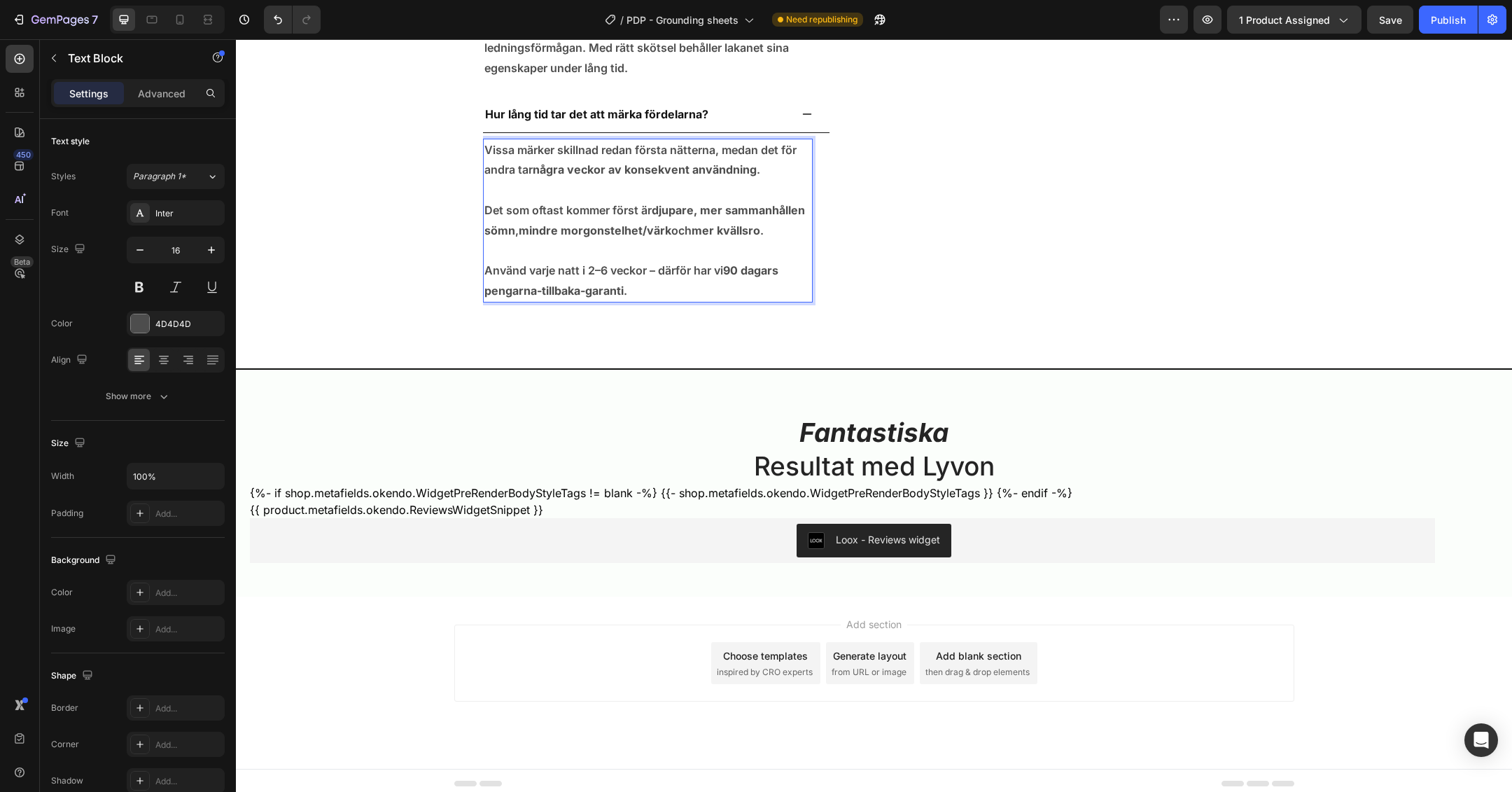
click at [725, 266] on strong "90 dagars pengarna-tillbaka-garanti" at bounding box center [631, 280] width 294 height 34
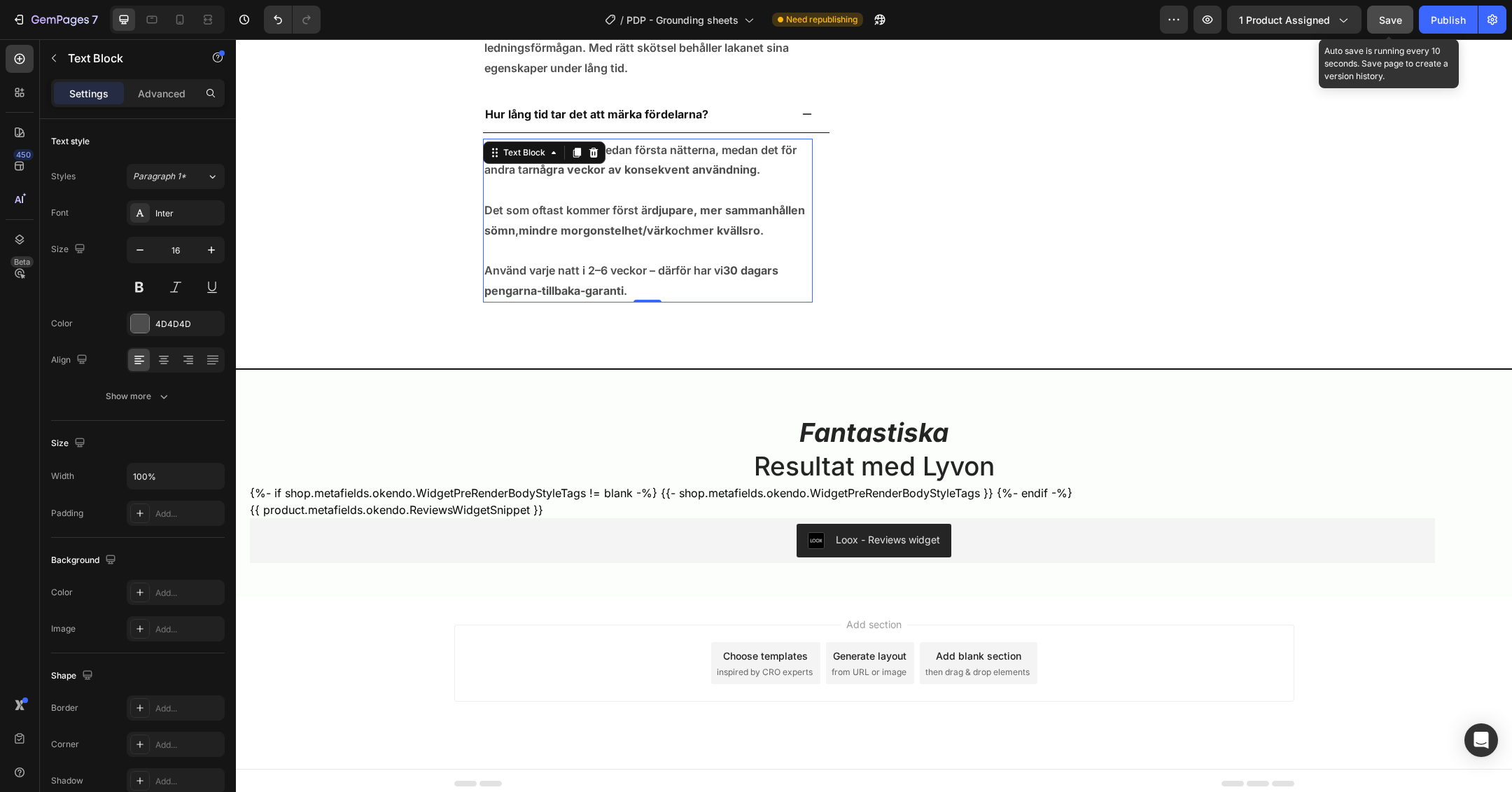
click at [1382, 24] on span "Save" at bounding box center [1391, 19] width 23 height 12
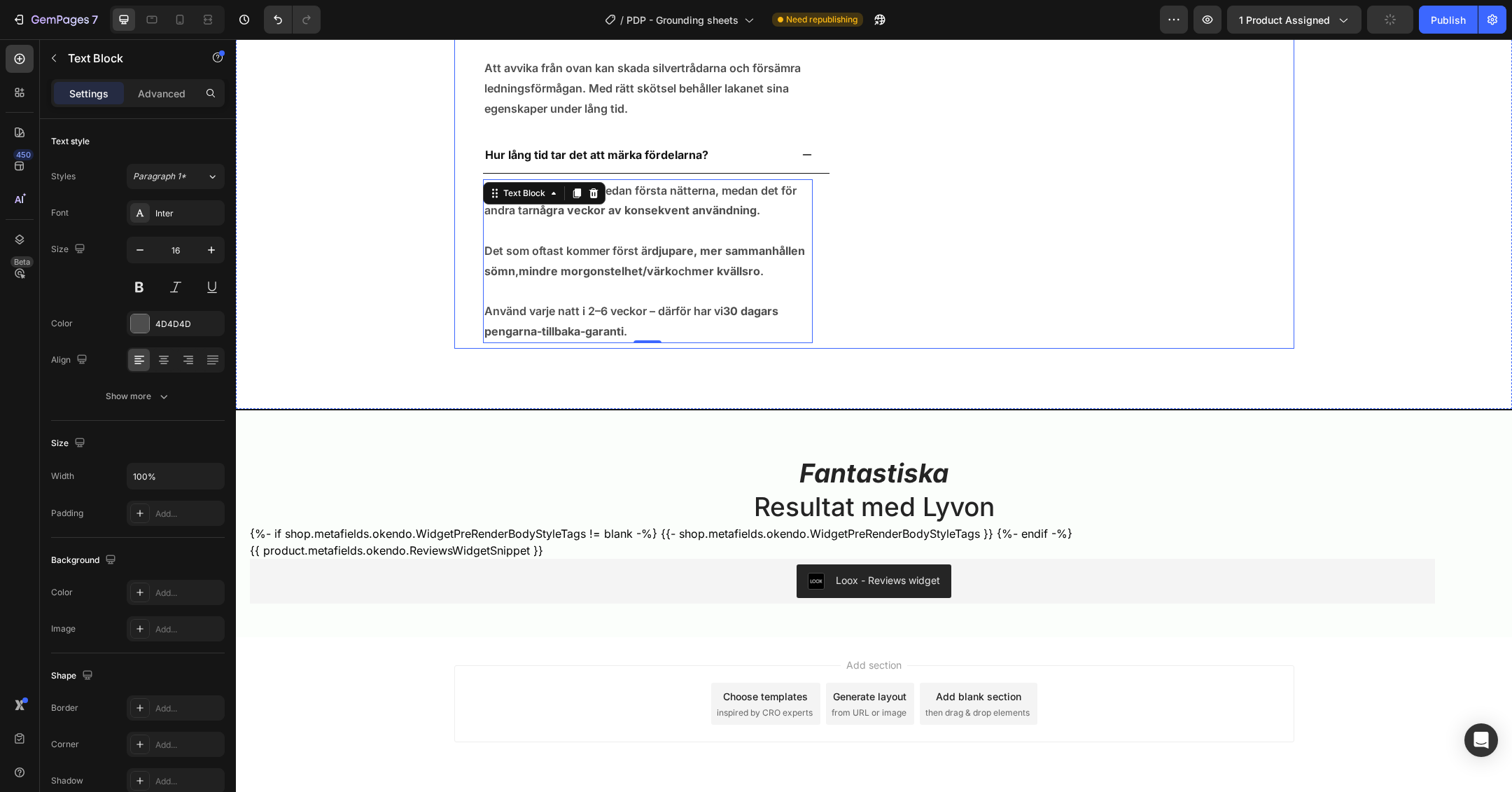
scroll to position [6174, 0]
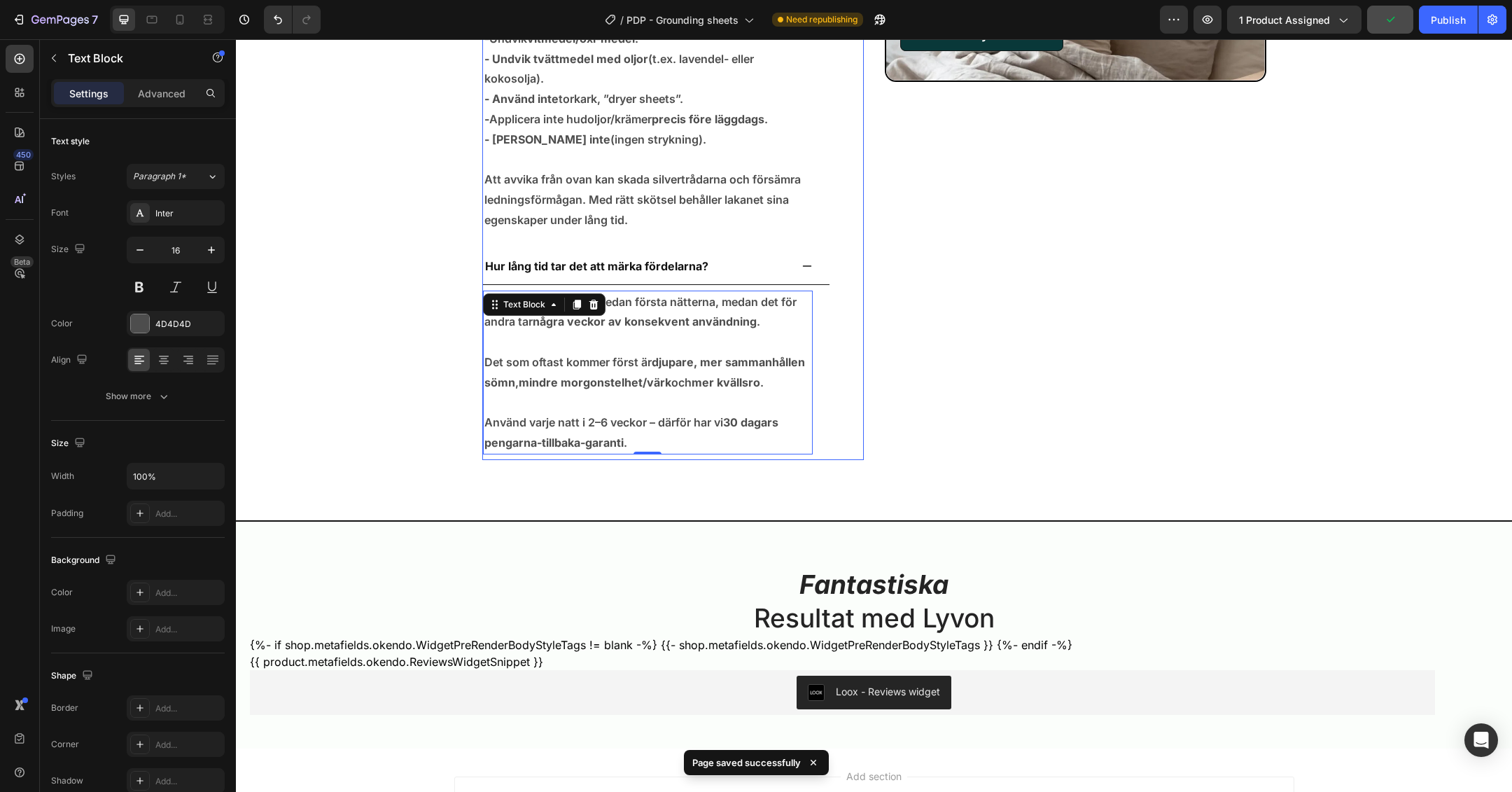
click at [802, 264] on icon at bounding box center [807, 266] width 12 height 12
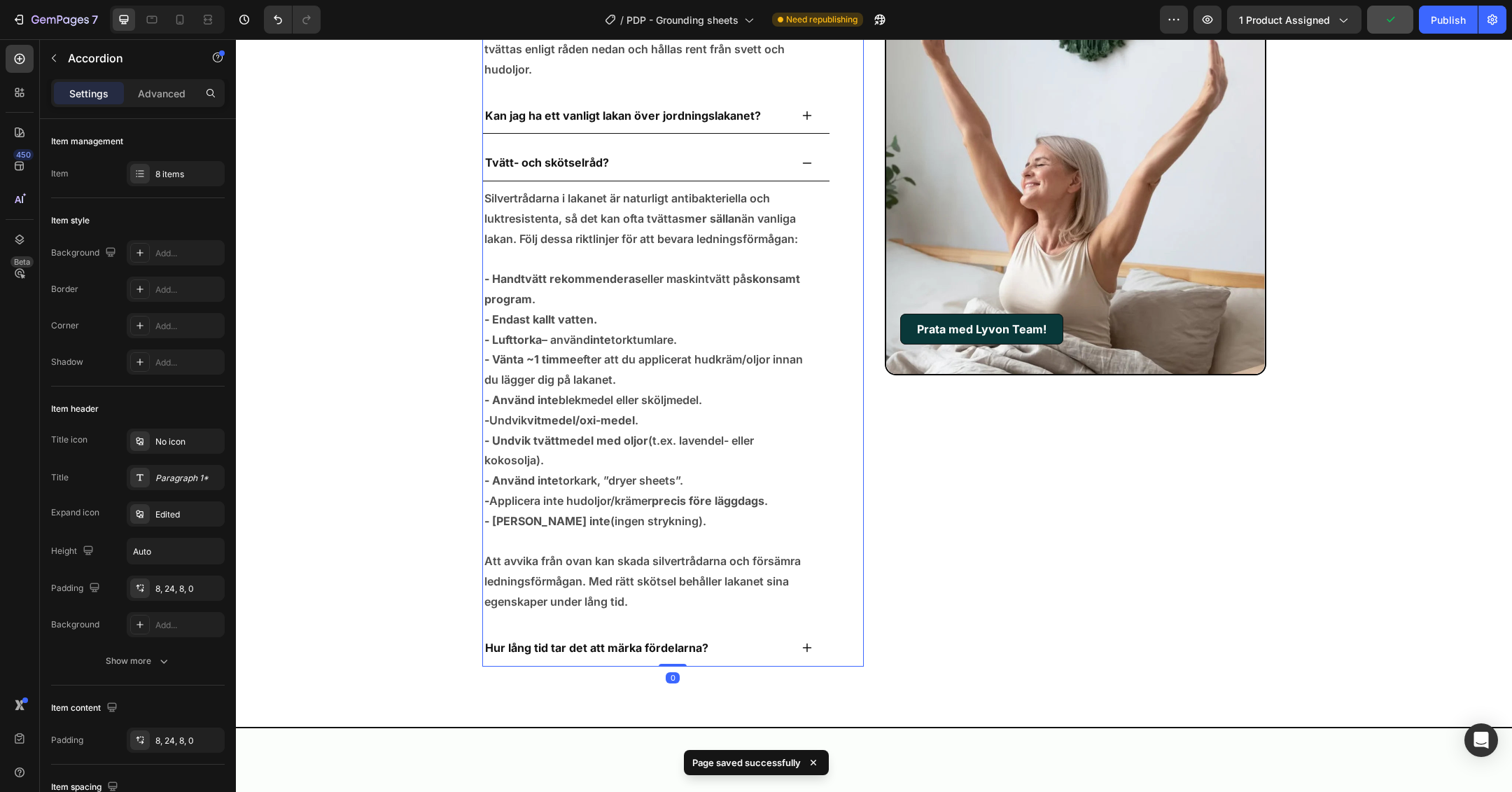
scroll to position [5668, 0]
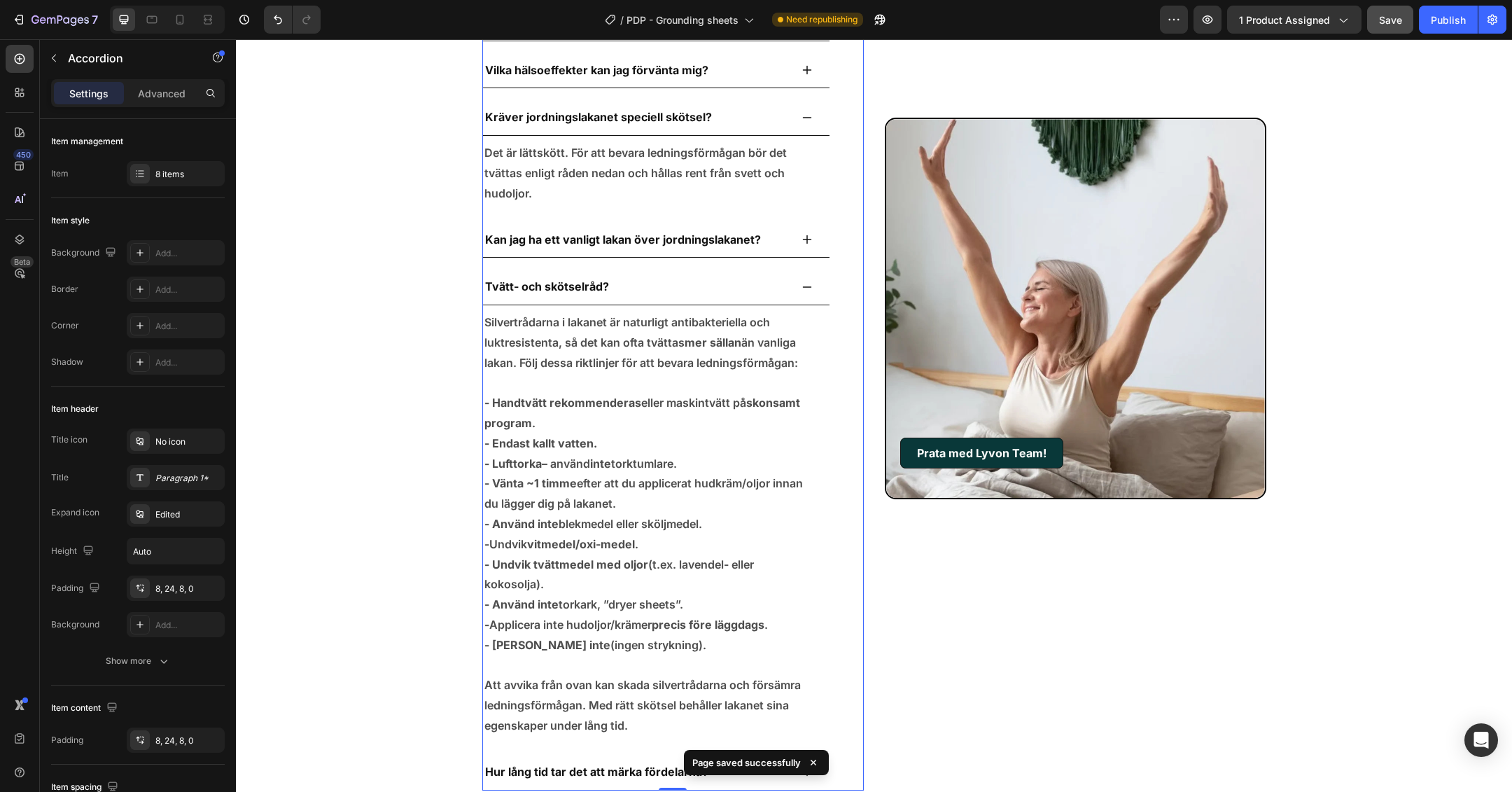
click at [801, 283] on icon at bounding box center [807, 287] width 12 height 12
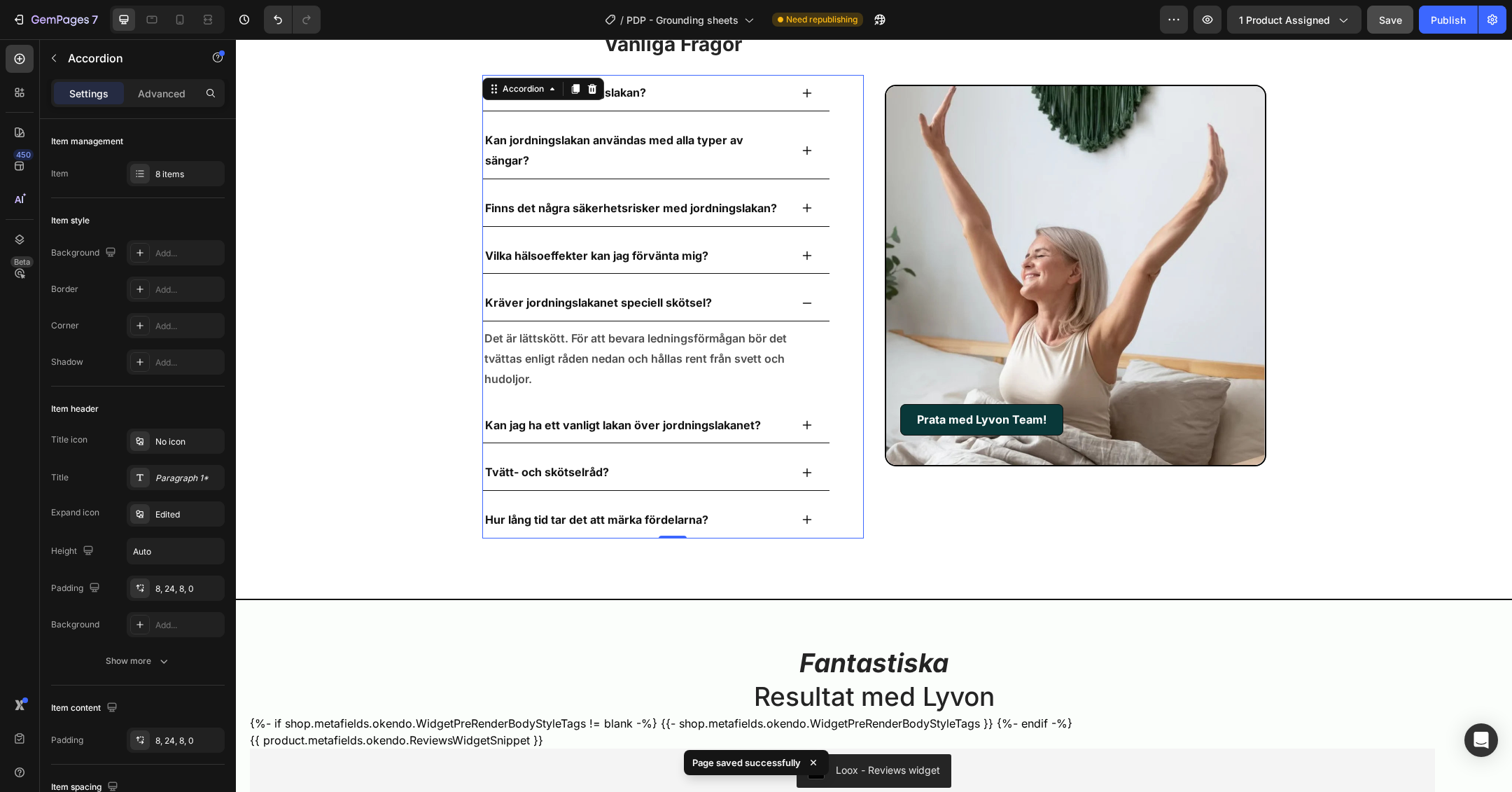
scroll to position [5398, 0]
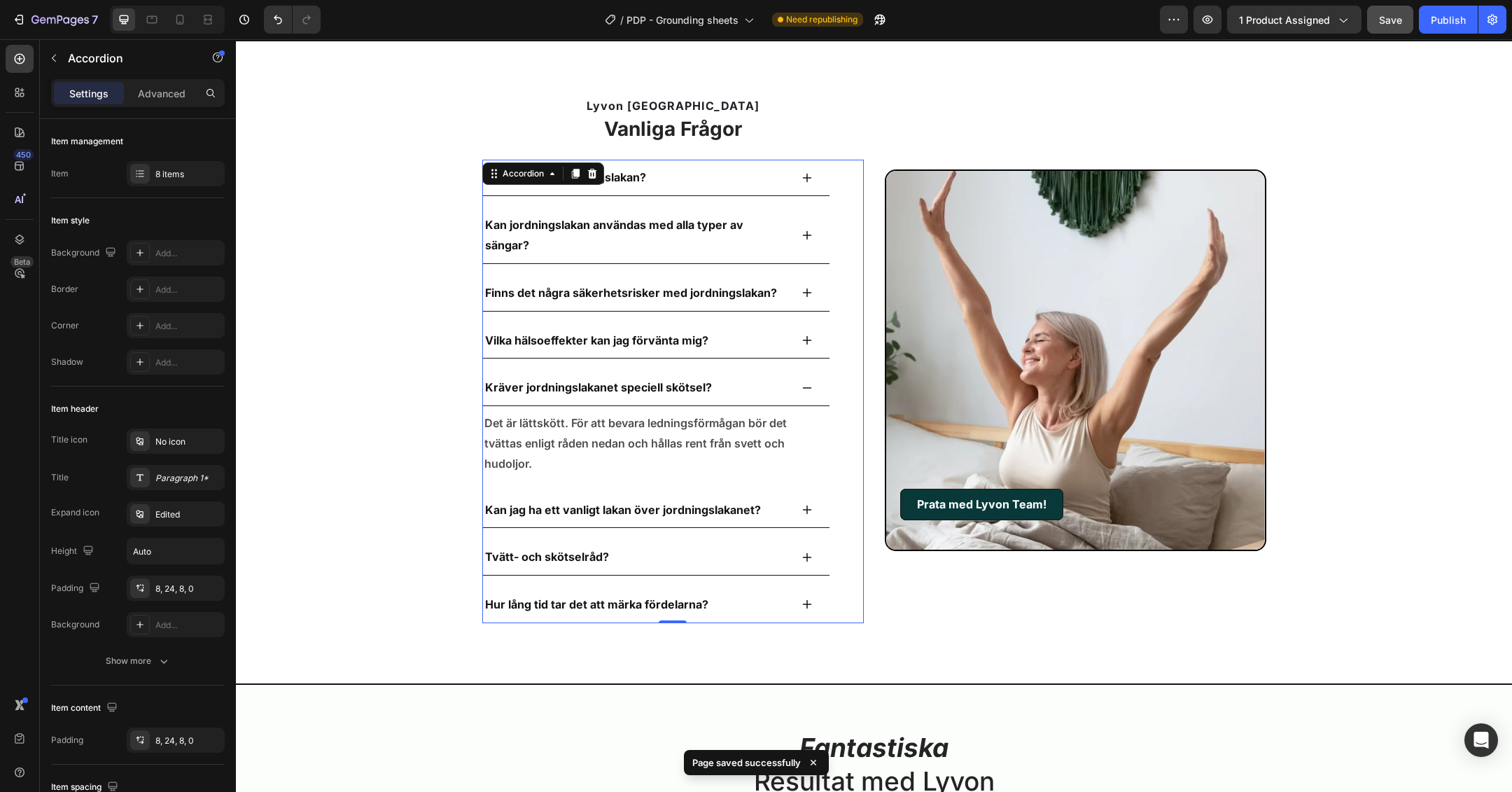
click at [801, 382] on icon at bounding box center [807, 388] width 12 height 12
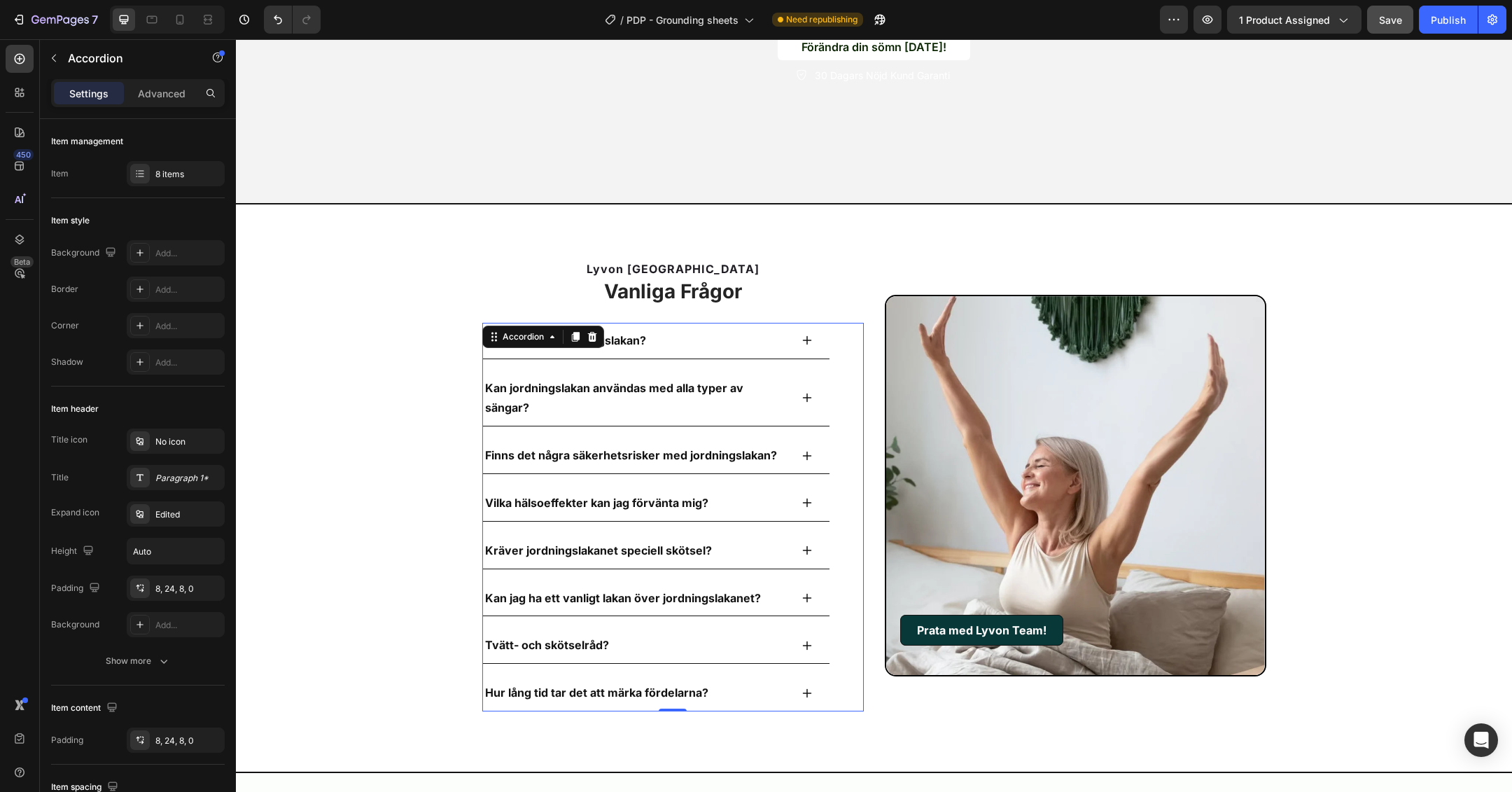
click at [802, 497] on icon at bounding box center [807, 503] width 12 height 12
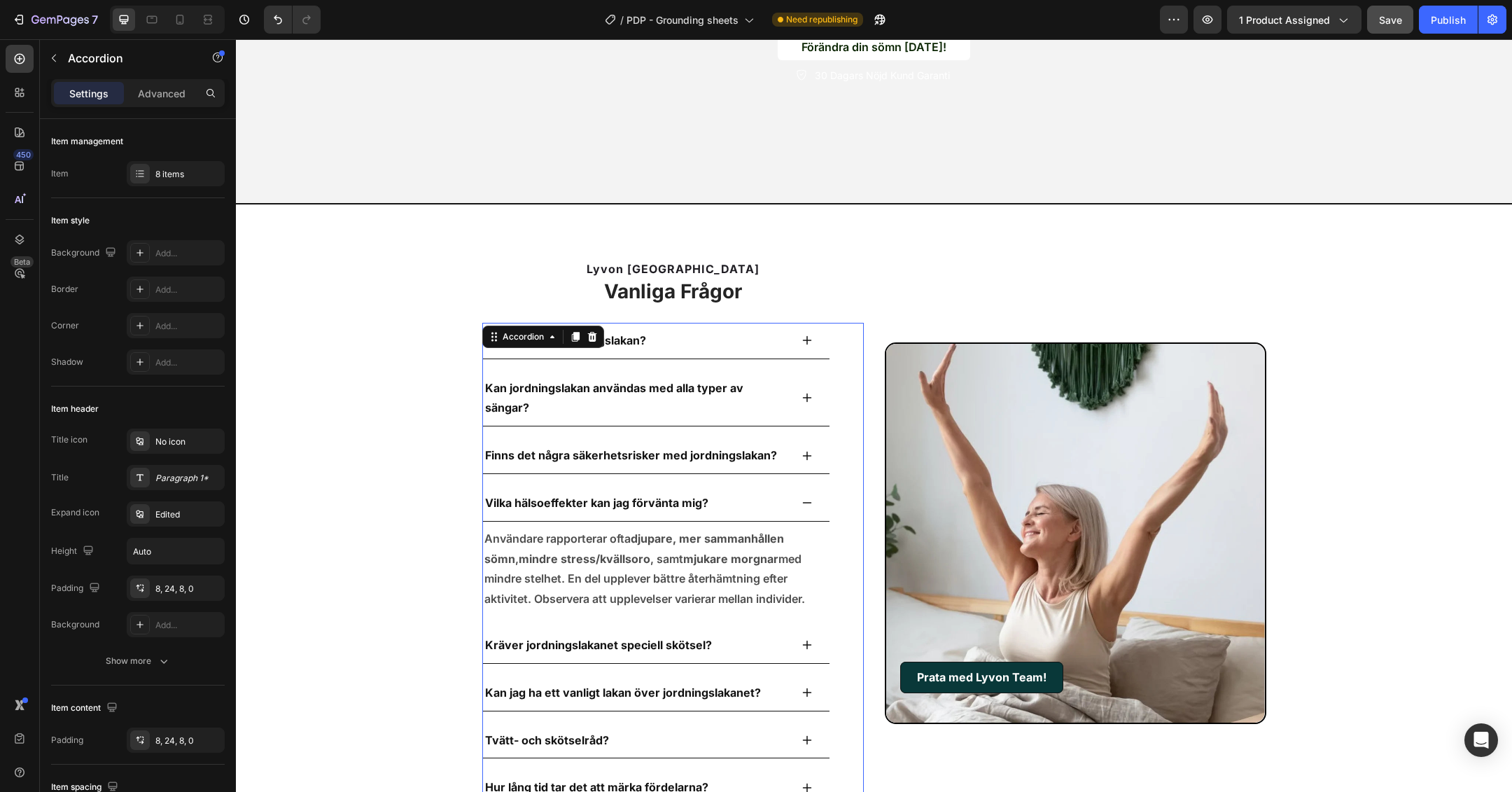
click at [801, 455] on icon at bounding box center [807, 455] width 12 height 12
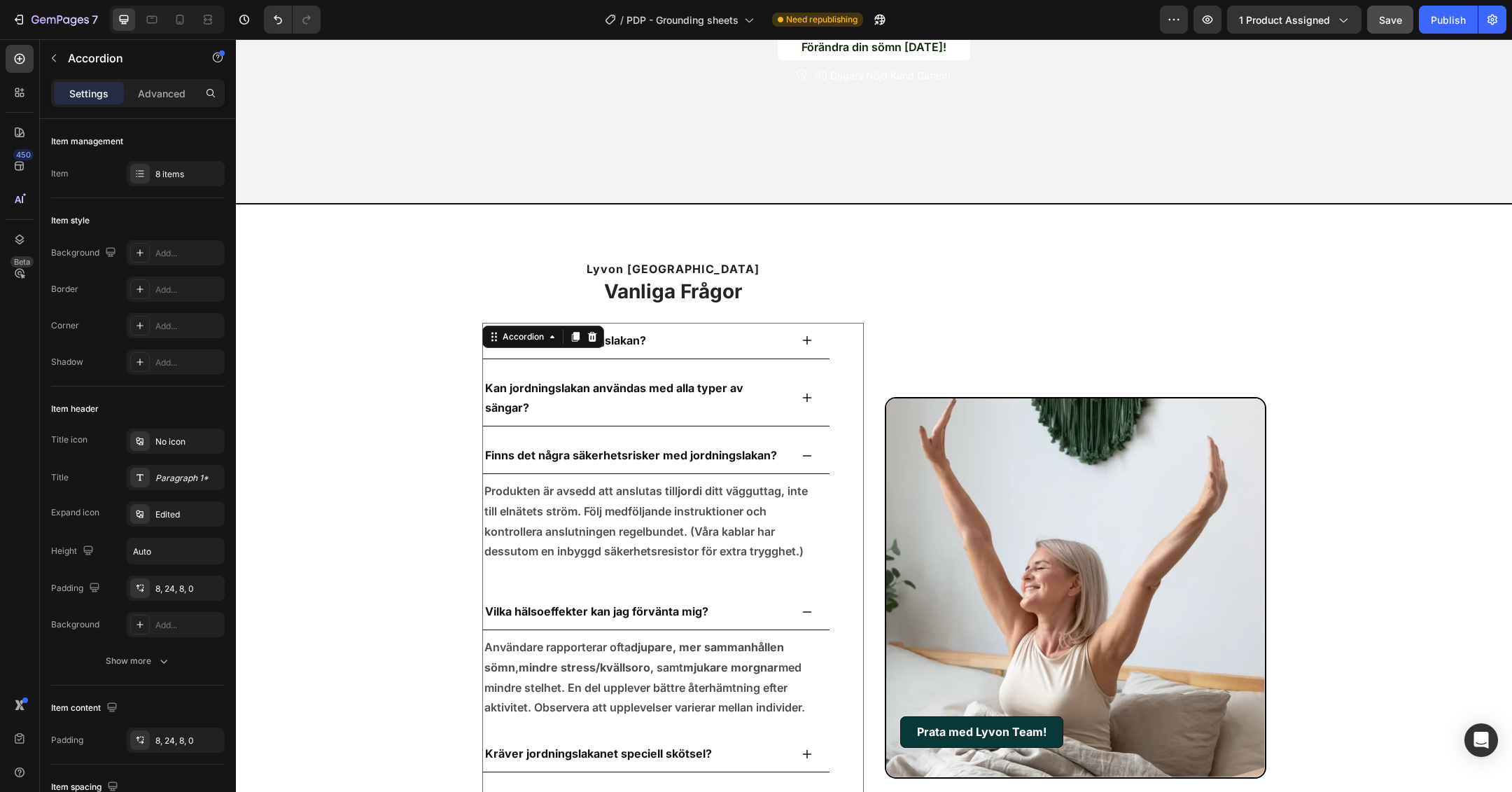
click at [801, 400] on icon at bounding box center [807, 398] width 12 height 12
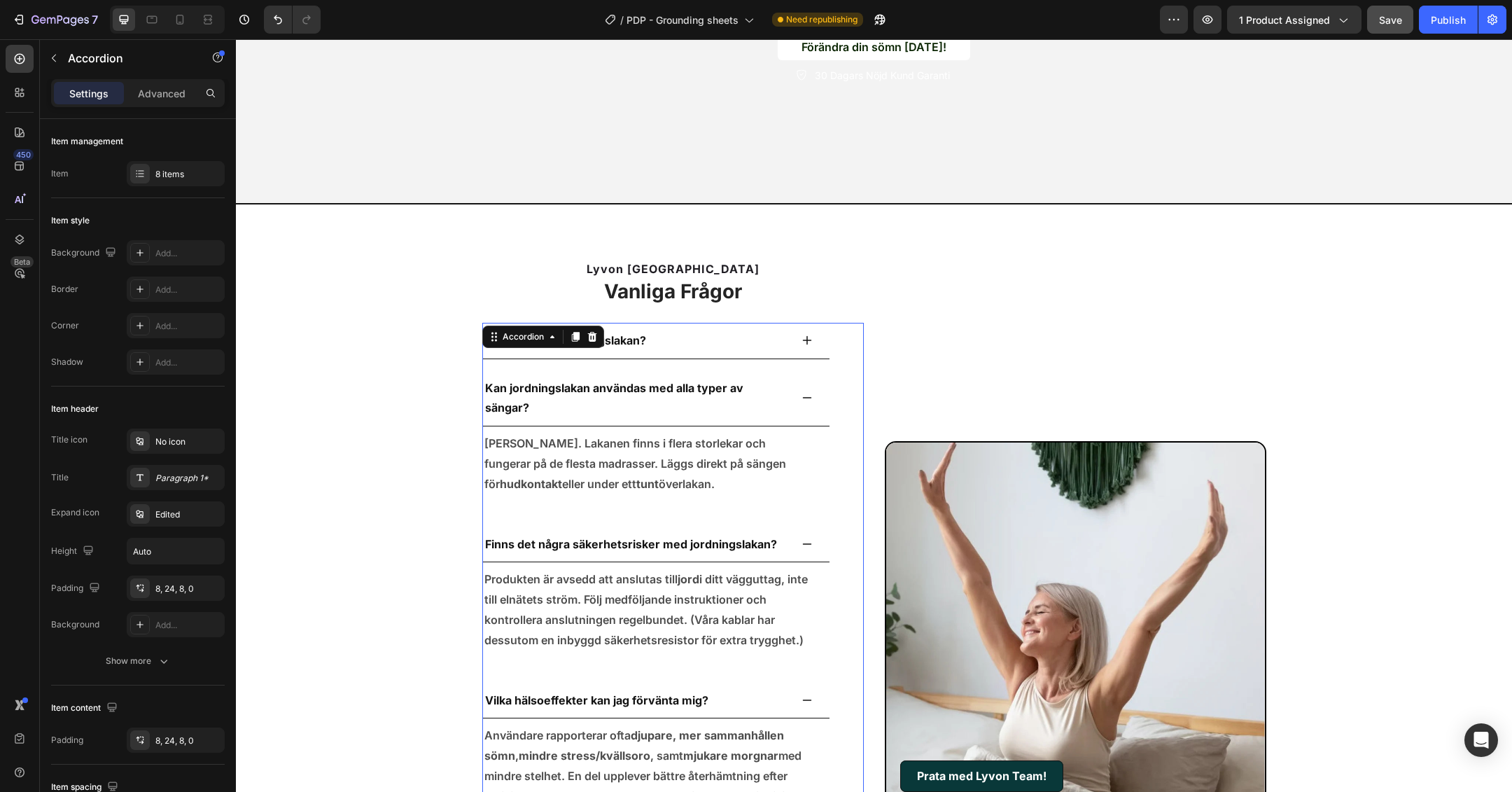
click at [803, 339] on icon at bounding box center [807, 340] width 9 height 9
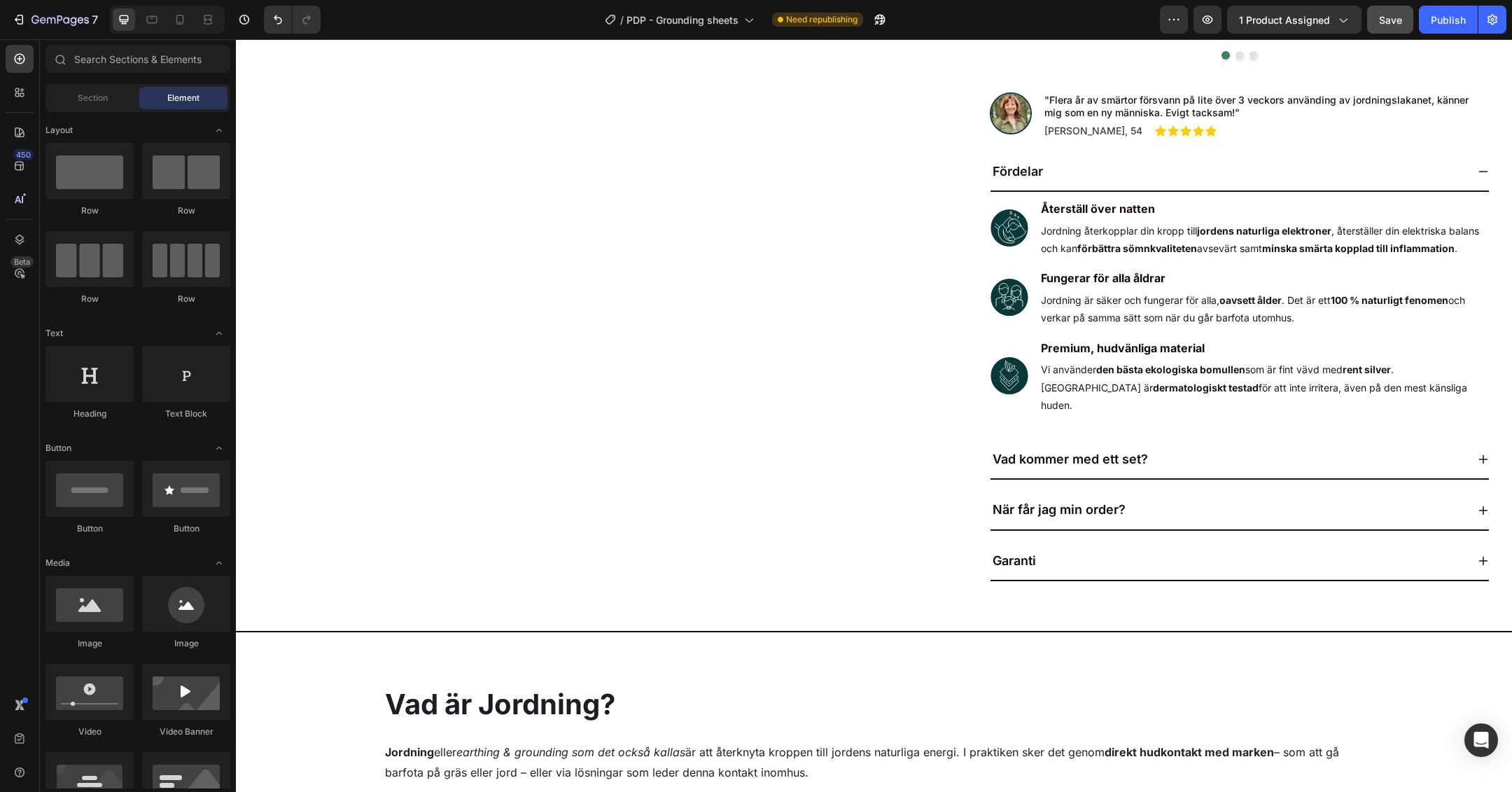
scroll to position [1045, 0]
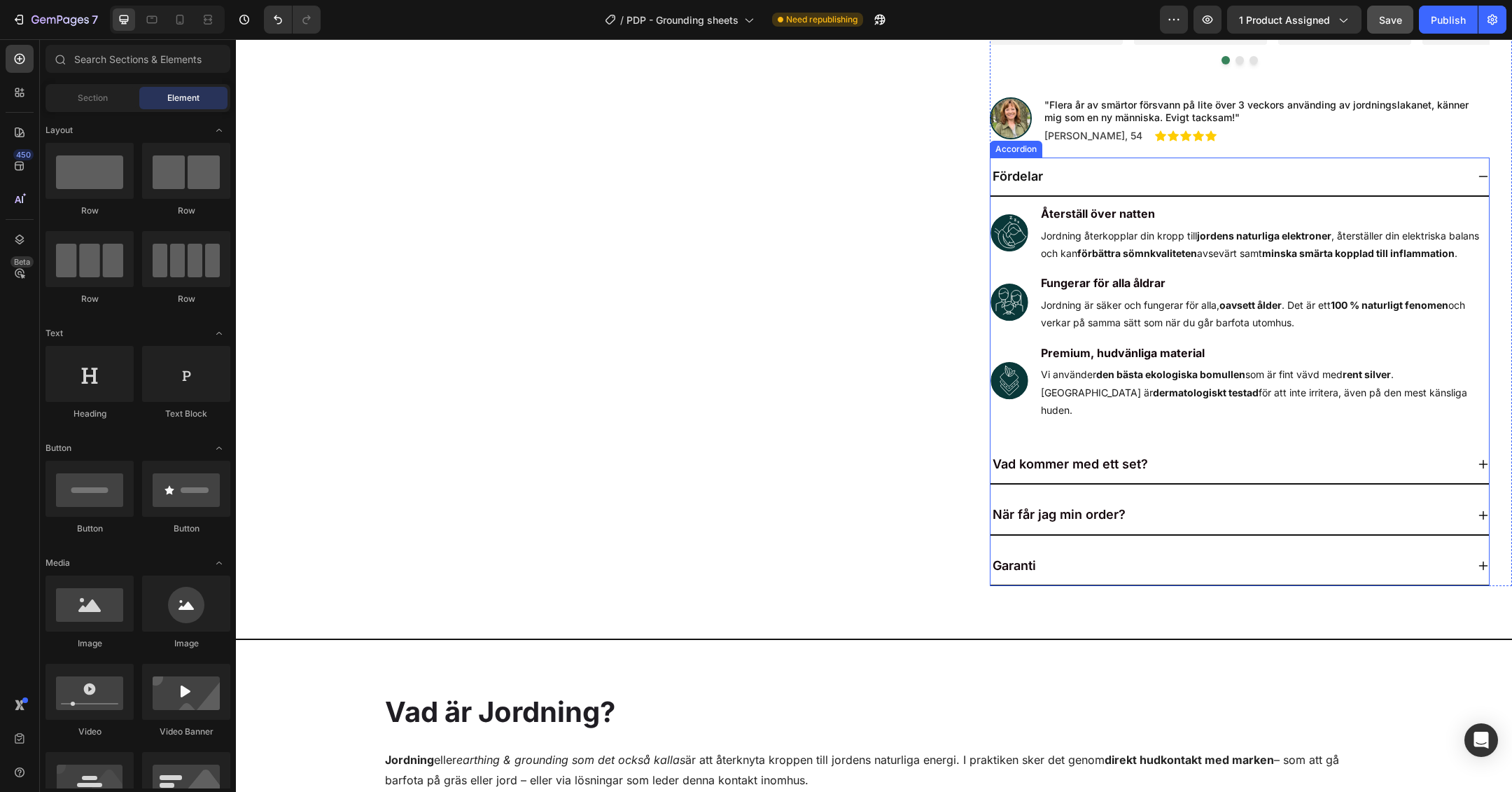
click at [1202, 567] on div "Garanti" at bounding box center [1228, 566] width 476 height 26
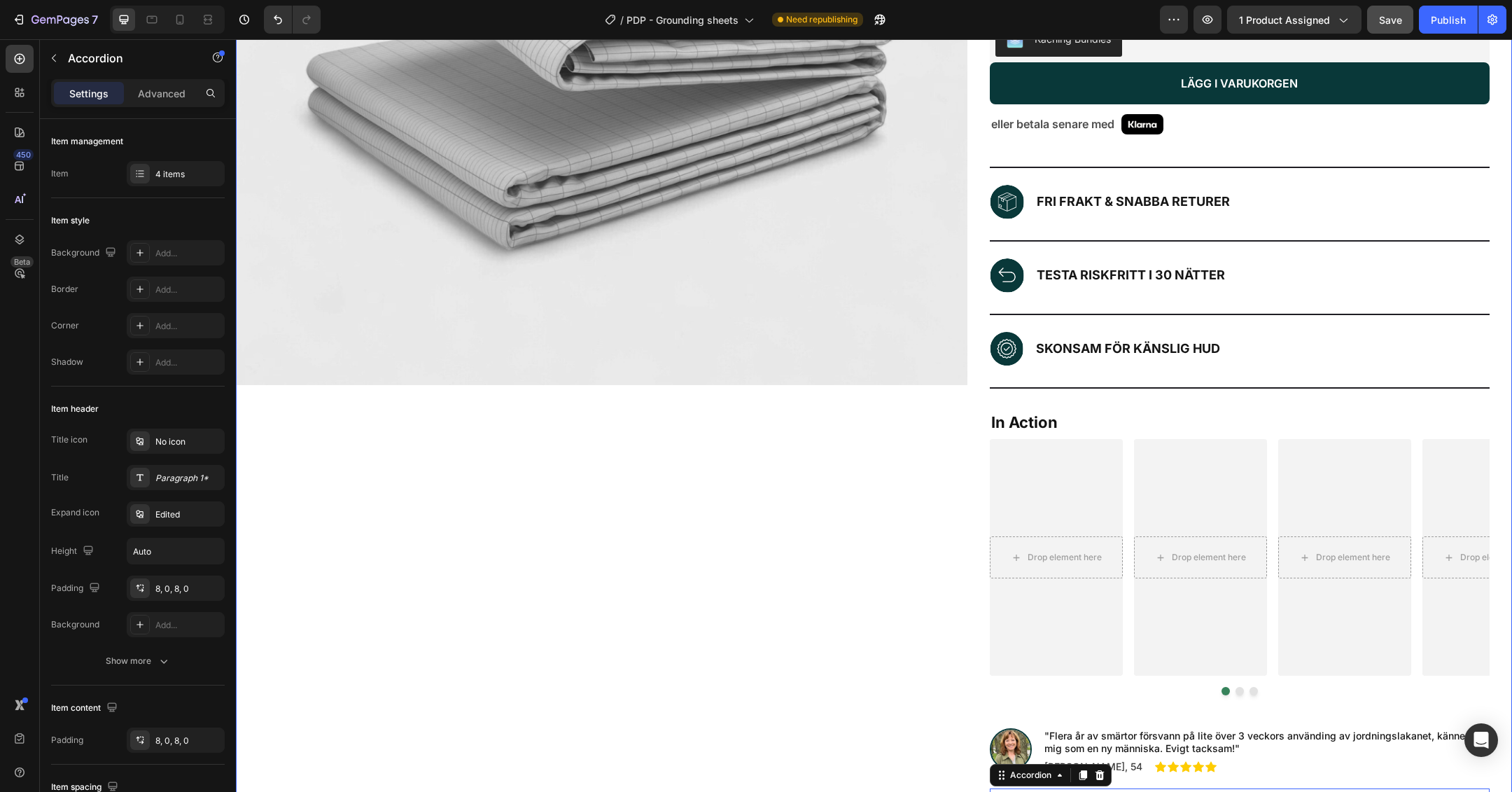
scroll to position [0, 0]
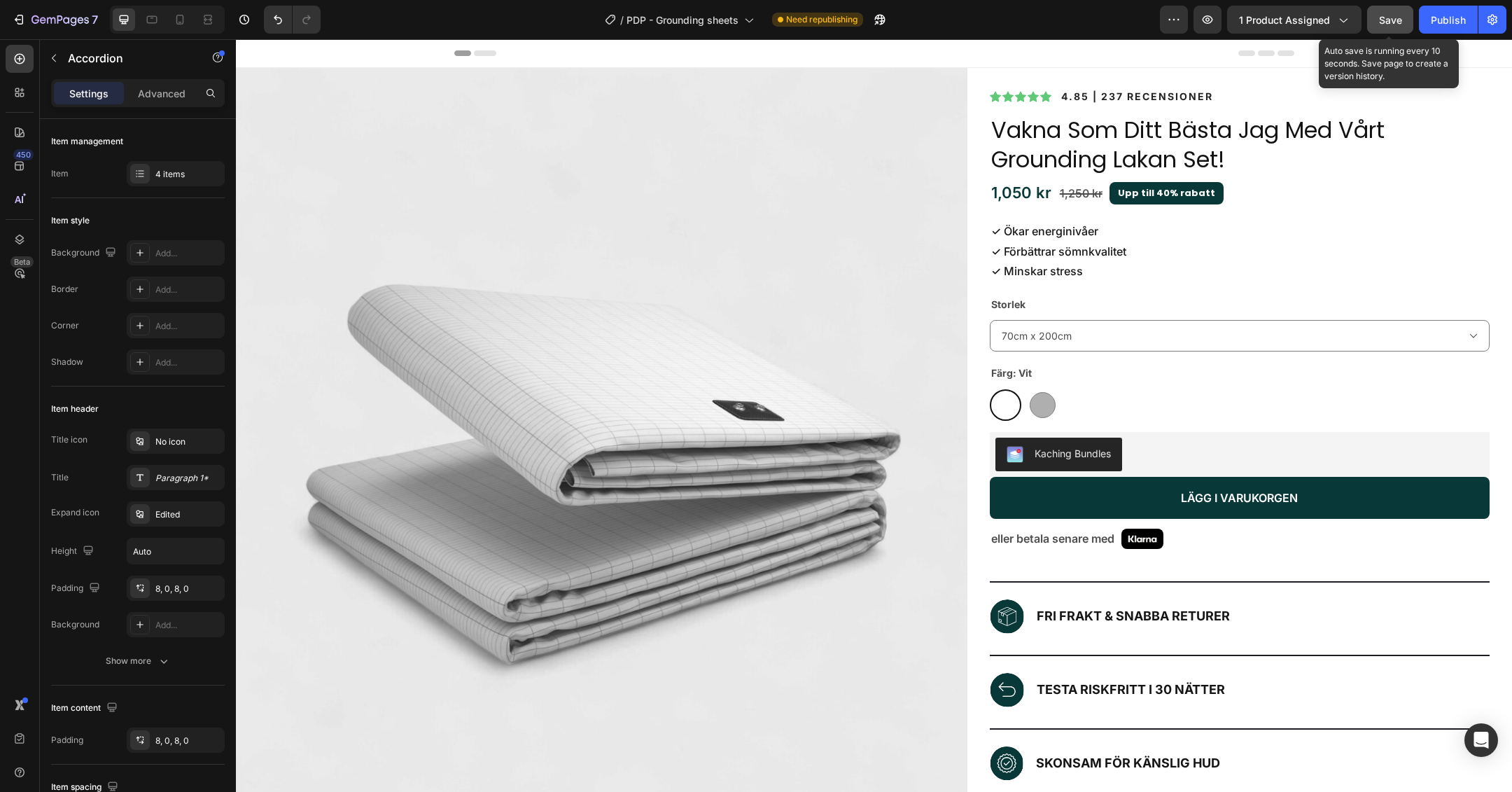
click at [1392, 26] on div "Save" at bounding box center [1391, 19] width 23 height 15
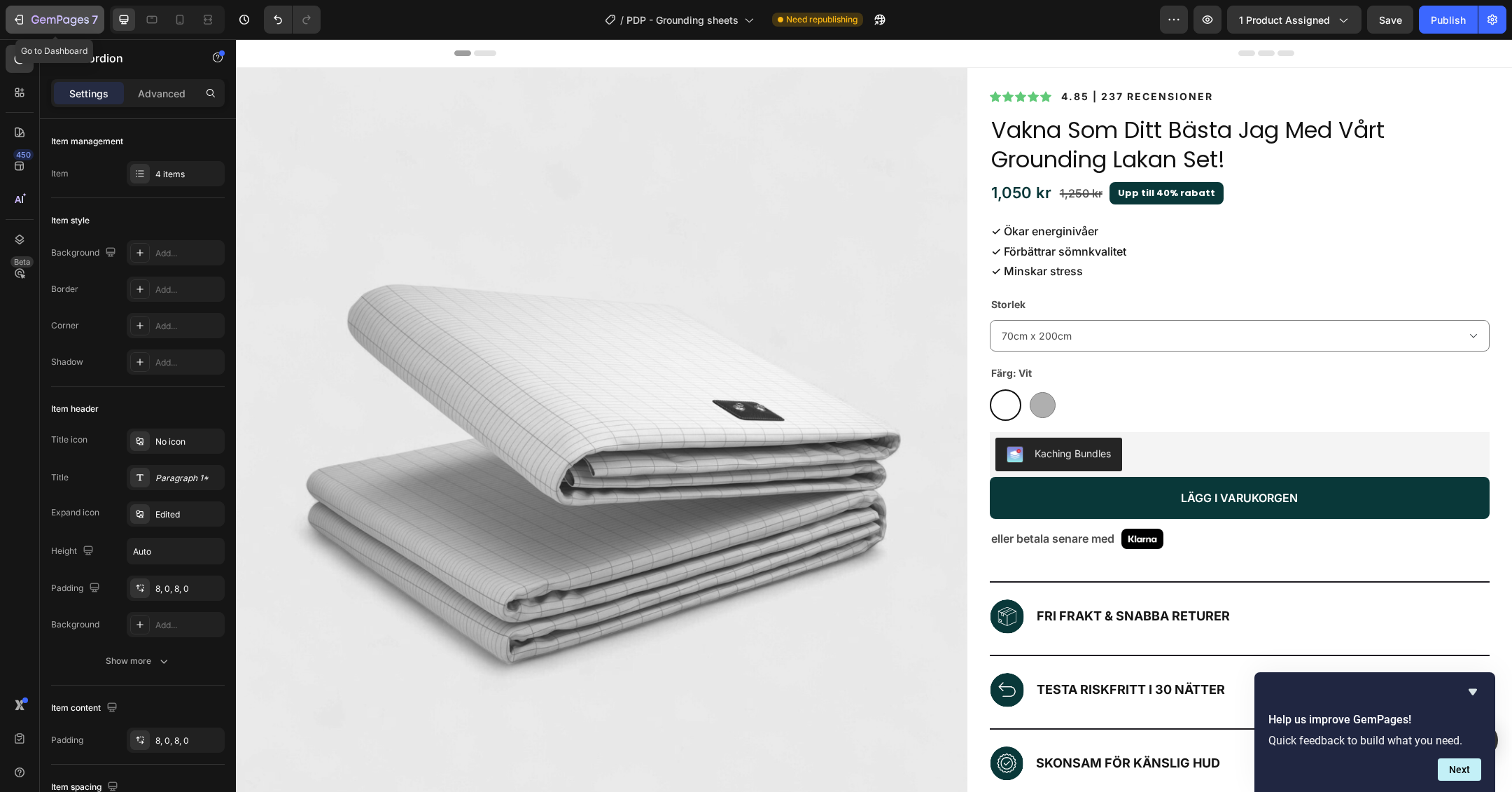
click at [32, 25] on icon "button" at bounding box center [60, 20] width 57 height 12
